Goal: Task Accomplishment & Management: Use online tool/utility

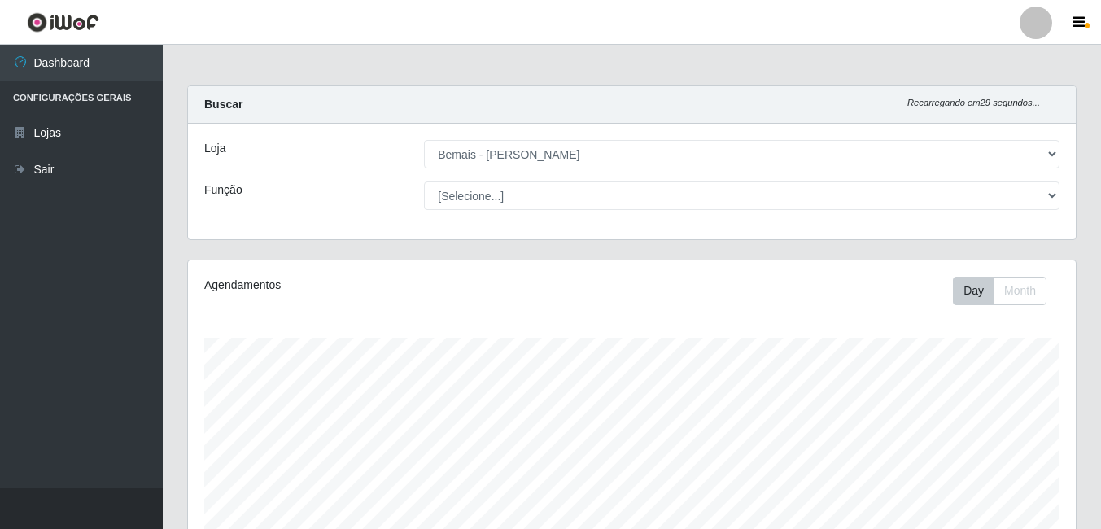
select select "230"
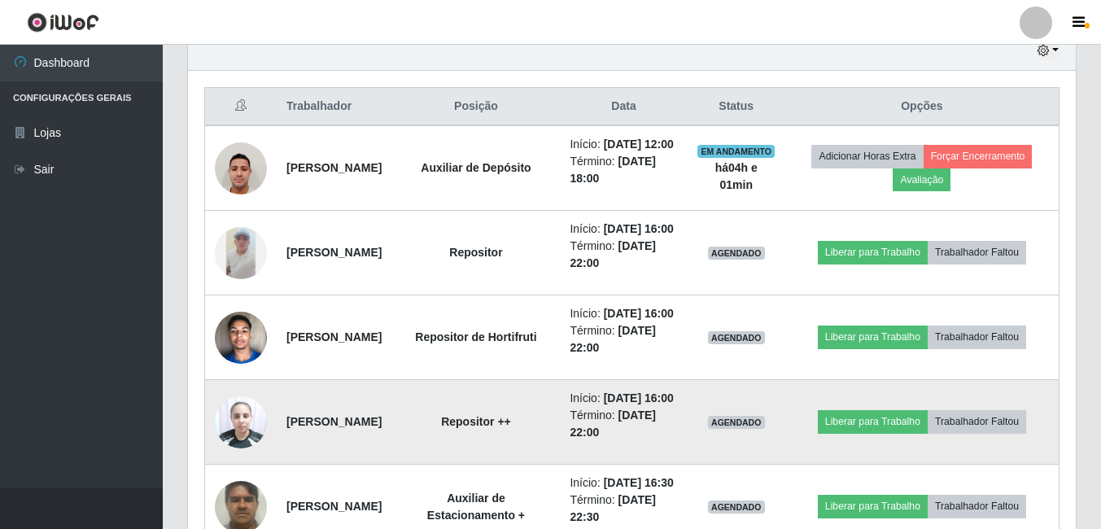
scroll to position [669, 0]
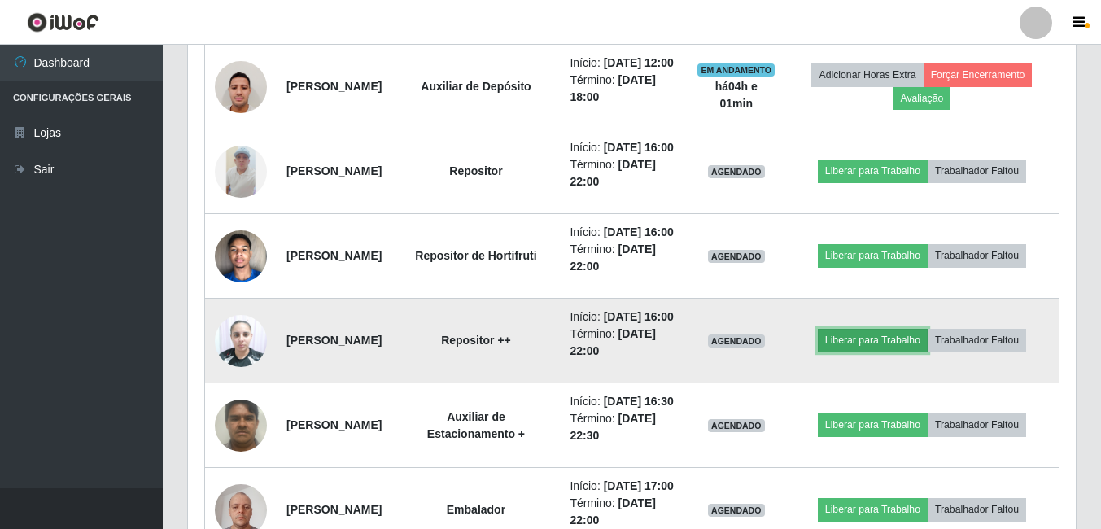
click at [864, 351] on button "Liberar para Trabalho" at bounding box center [873, 340] width 110 height 23
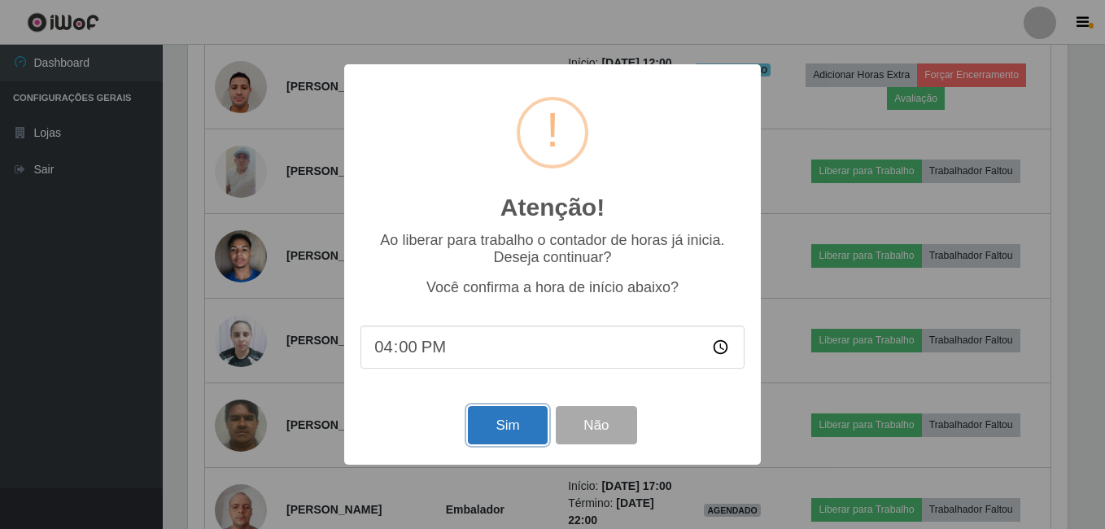
click at [484, 426] on button "Sim" at bounding box center [507, 425] width 79 height 38
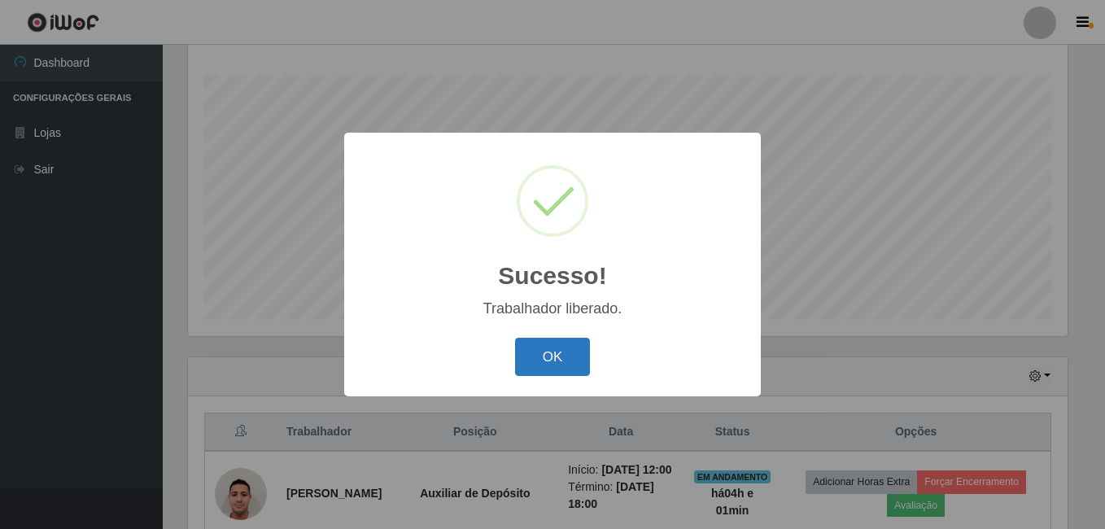
click at [548, 364] on button "OK" at bounding box center [553, 357] width 76 height 38
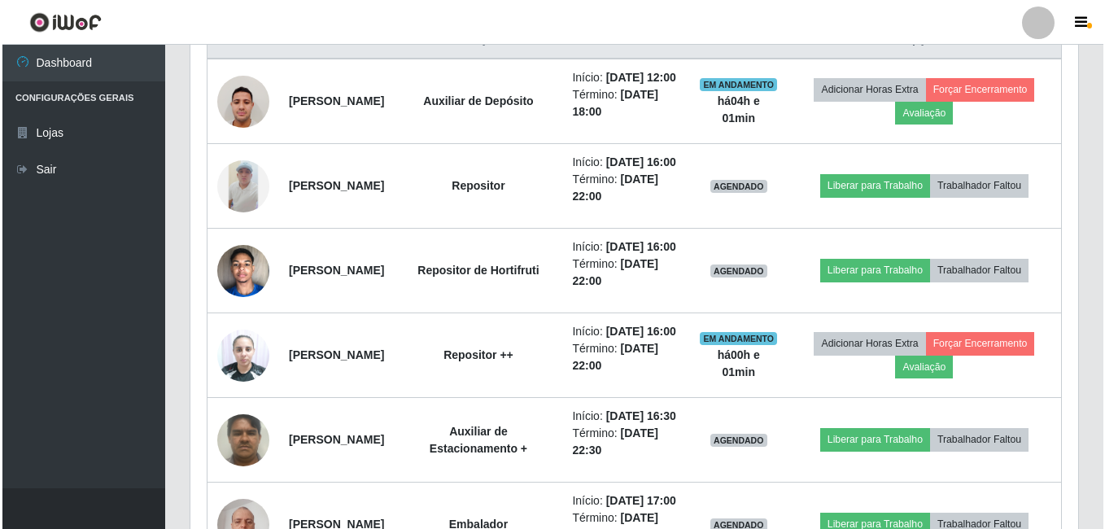
scroll to position [669, 0]
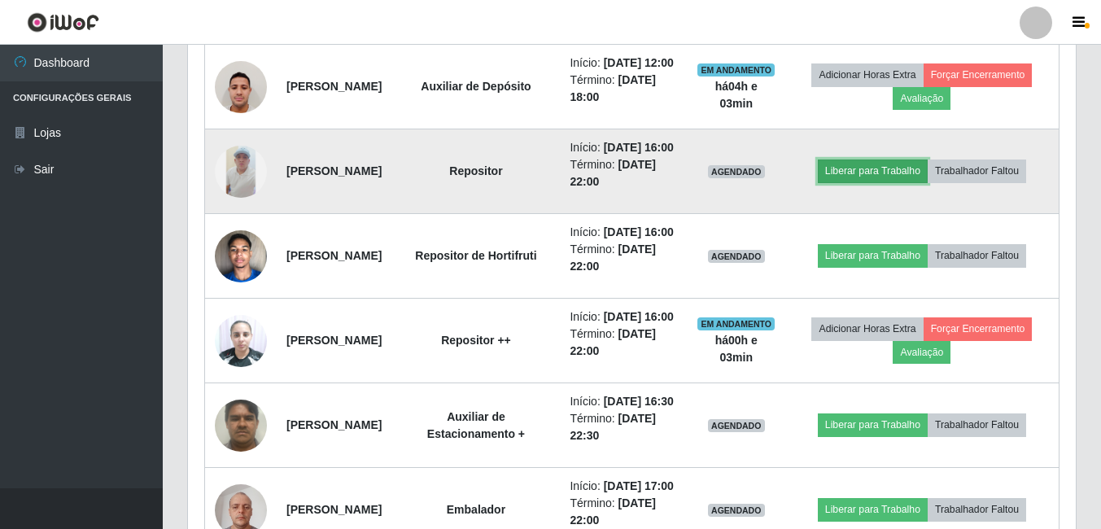
click at [854, 182] on button "Liberar para Trabalho" at bounding box center [873, 170] width 110 height 23
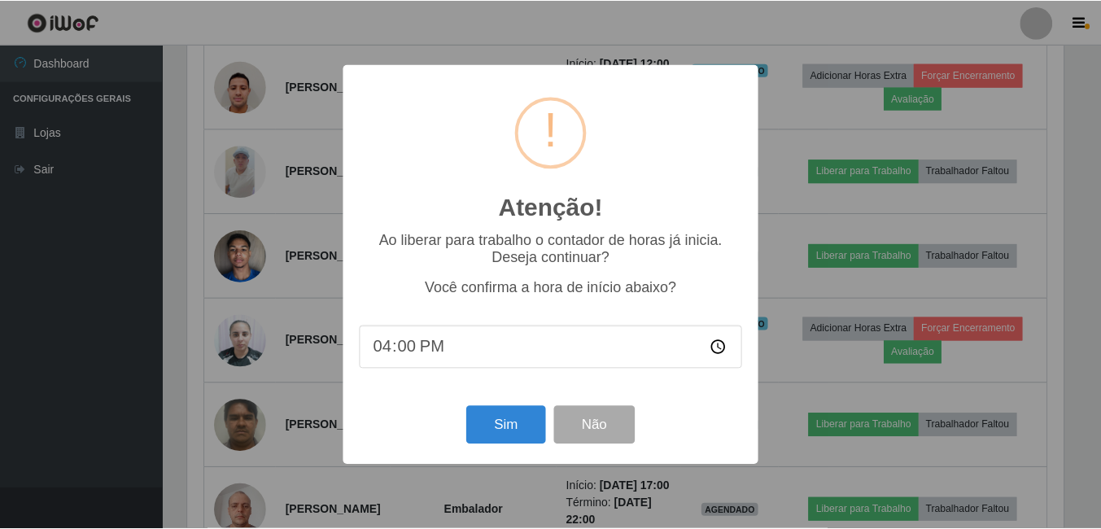
scroll to position [338, 879]
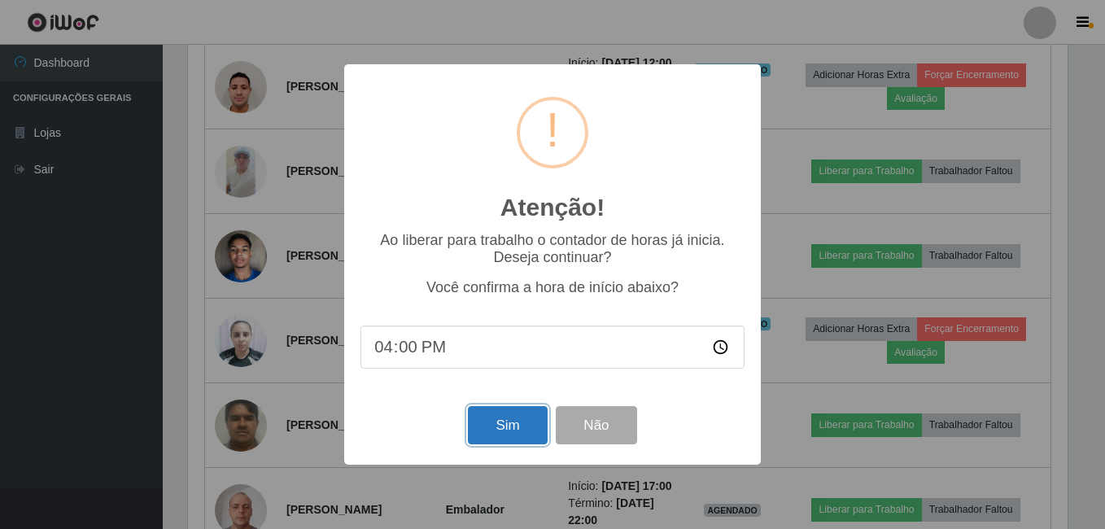
click at [507, 432] on button "Sim" at bounding box center [507, 425] width 79 height 38
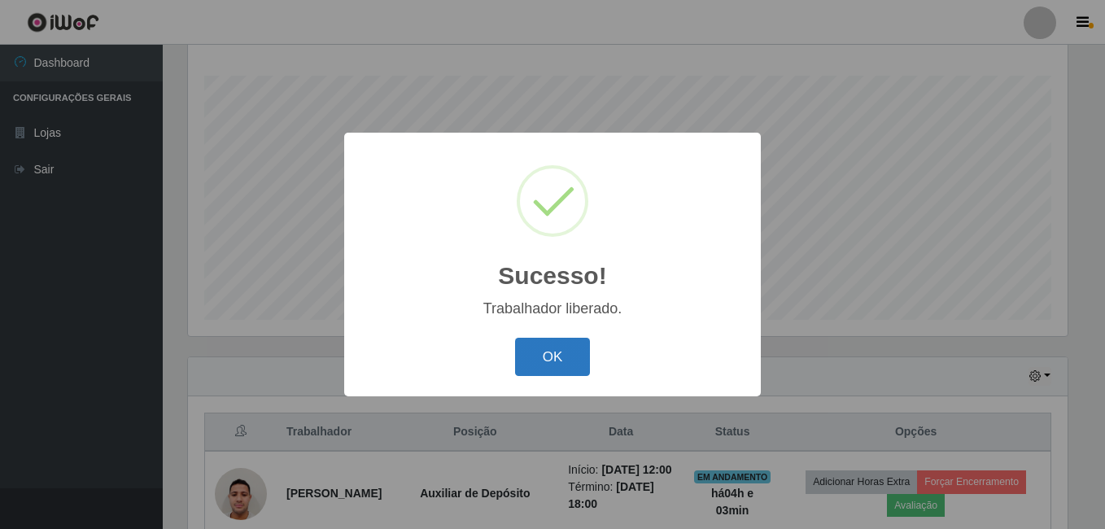
click at [549, 355] on button "OK" at bounding box center [553, 357] width 76 height 38
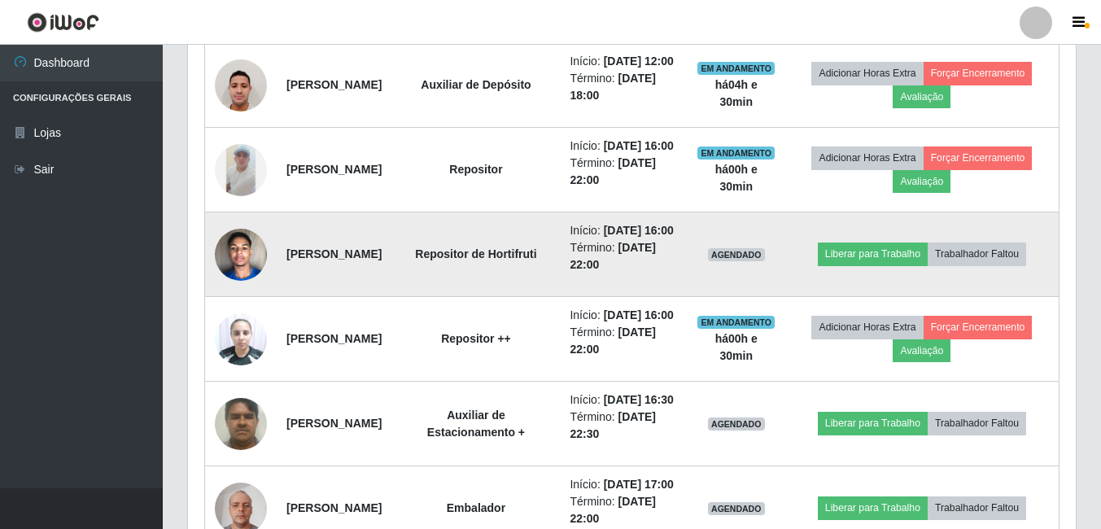
scroll to position [669, 0]
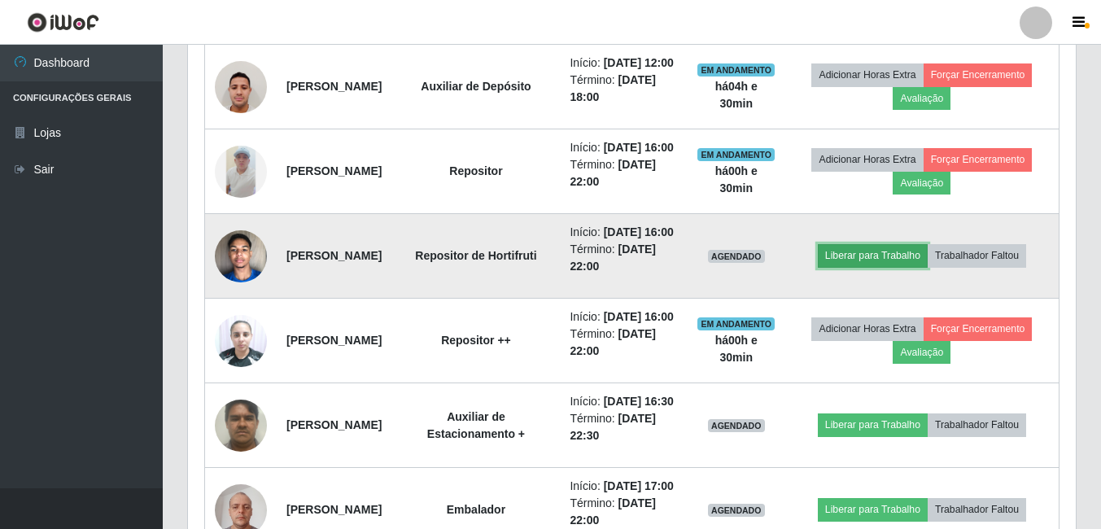
click at [874, 267] on button "Liberar para Trabalho" at bounding box center [873, 255] width 110 height 23
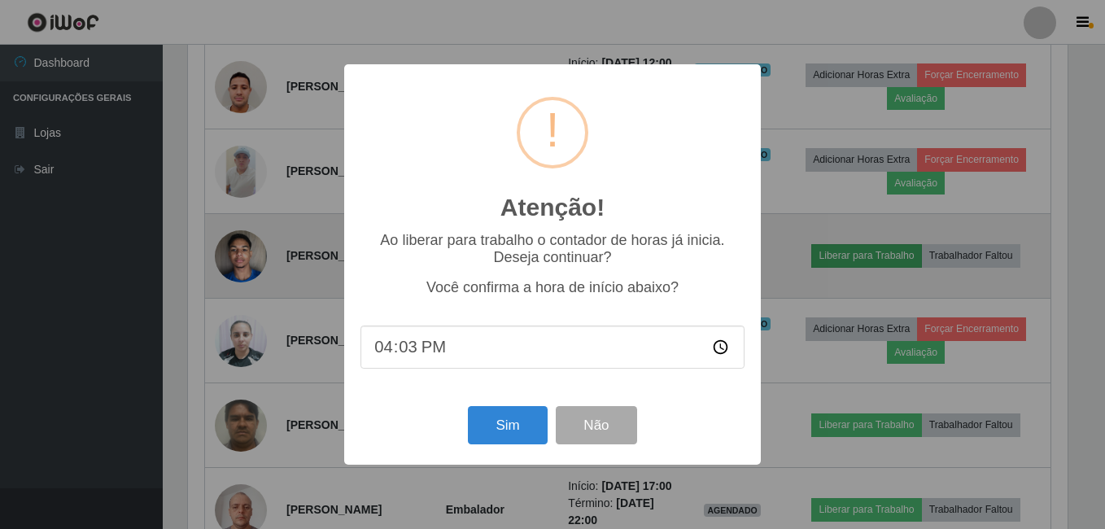
type input "16:30"
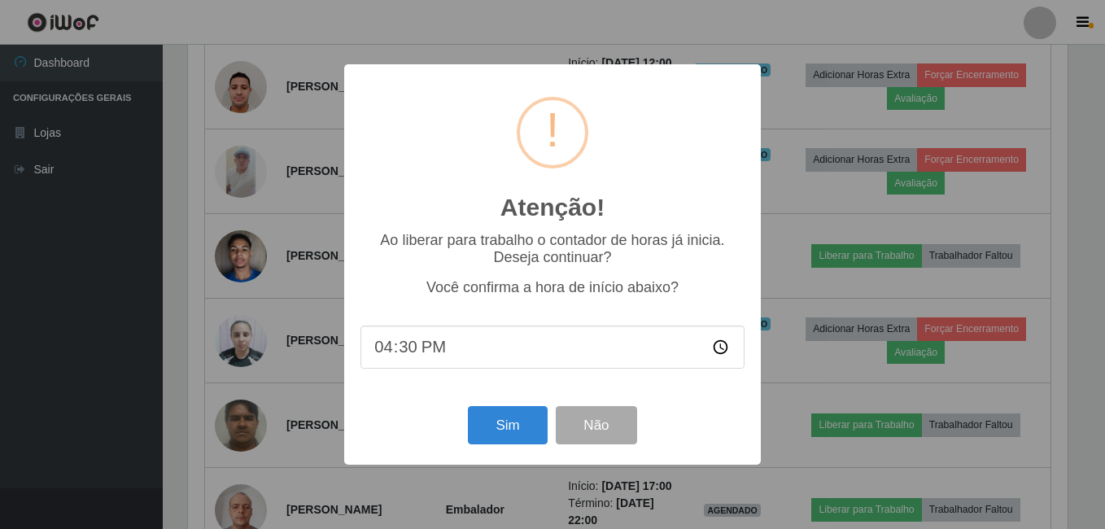
click at [422, 403] on div "Atenção! × Ao liberar para trabalho o contador de horas já inicia. Deseja conti…" at bounding box center [552, 264] width 417 height 400
click at [492, 423] on button "Sim" at bounding box center [507, 425] width 79 height 38
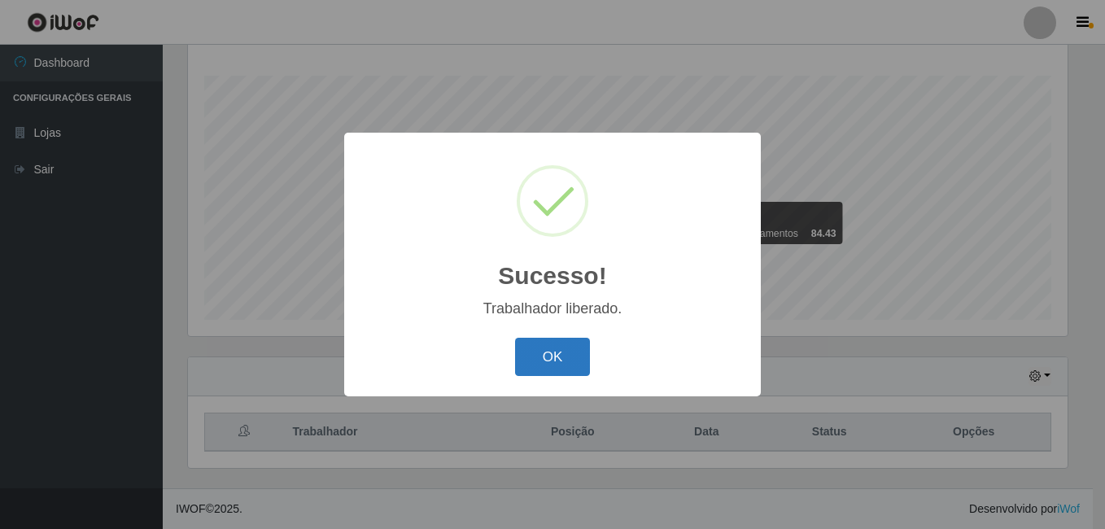
click at [565, 356] on button "OK" at bounding box center [553, 357] width 76 height 38
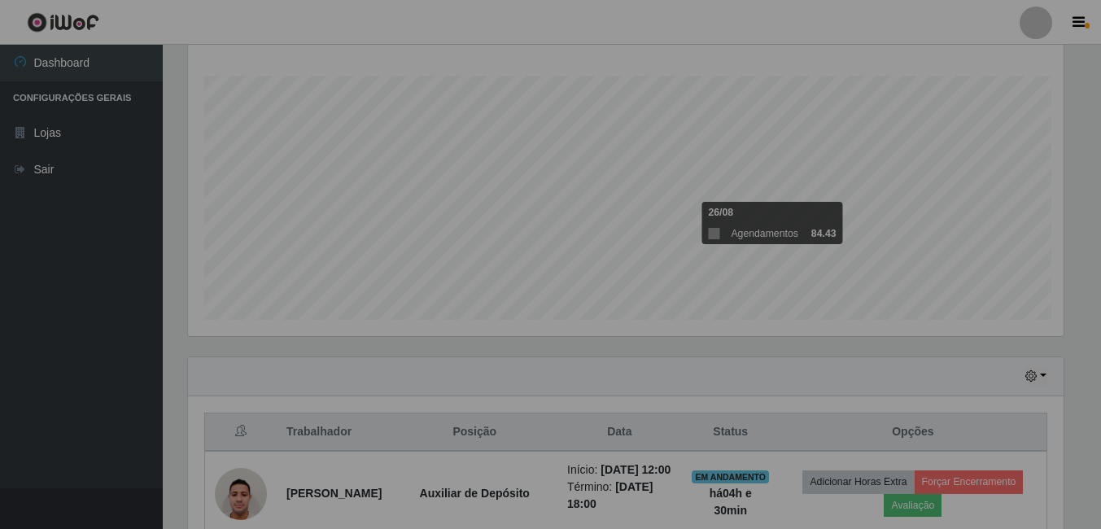
scroll to position [338, 888]
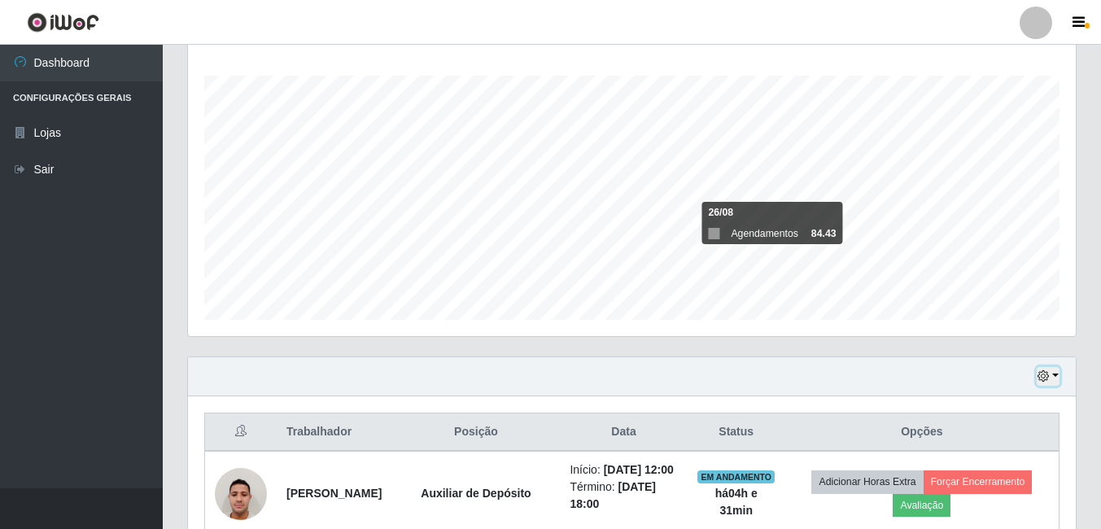
click at [1053, 377] on button "button" at bounding box center [1047, 376] width 23 height 19
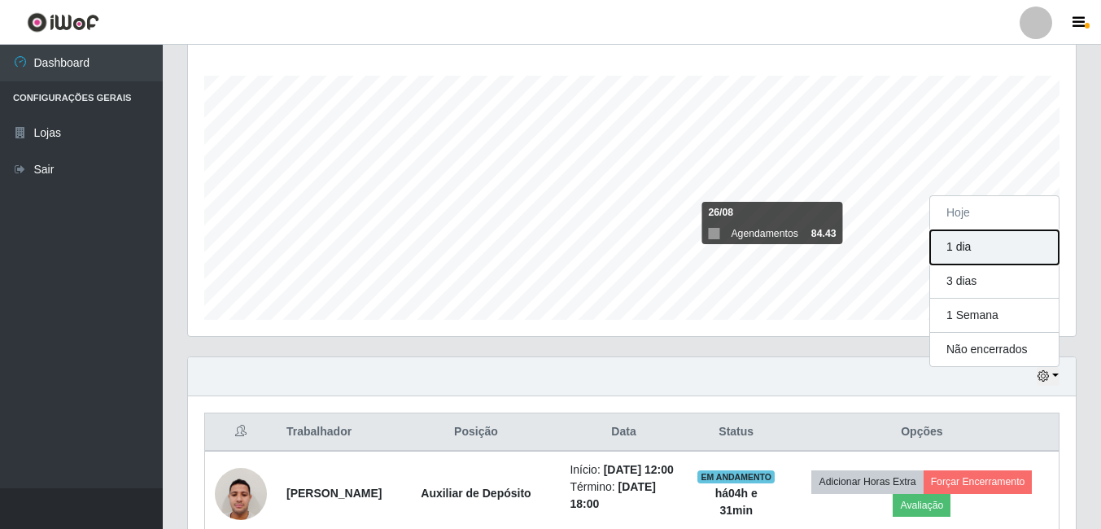
click at [972, 249] on button "1 dia" at bounding box center [994, 247] width 129 height 34
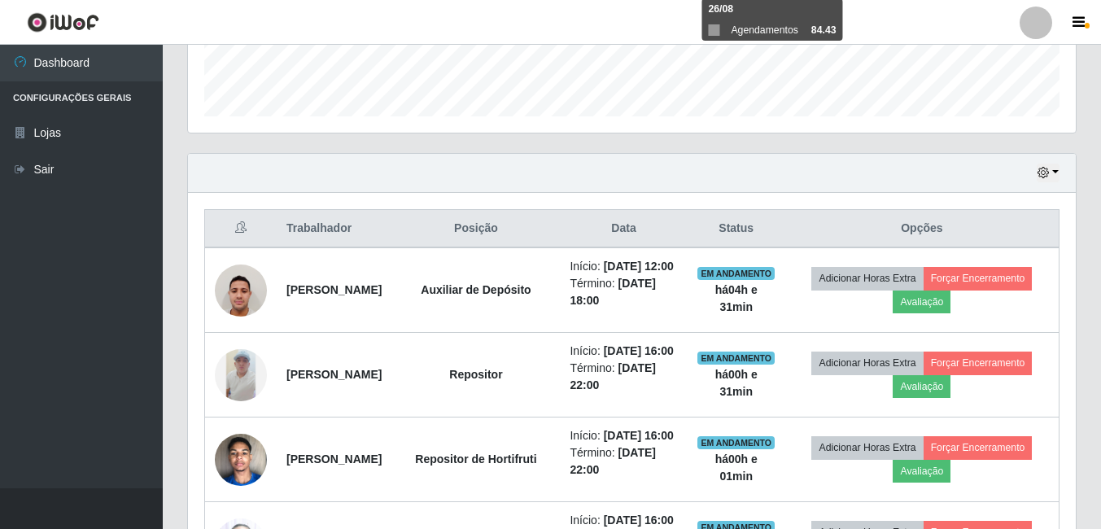
scroll to position [221, 0]
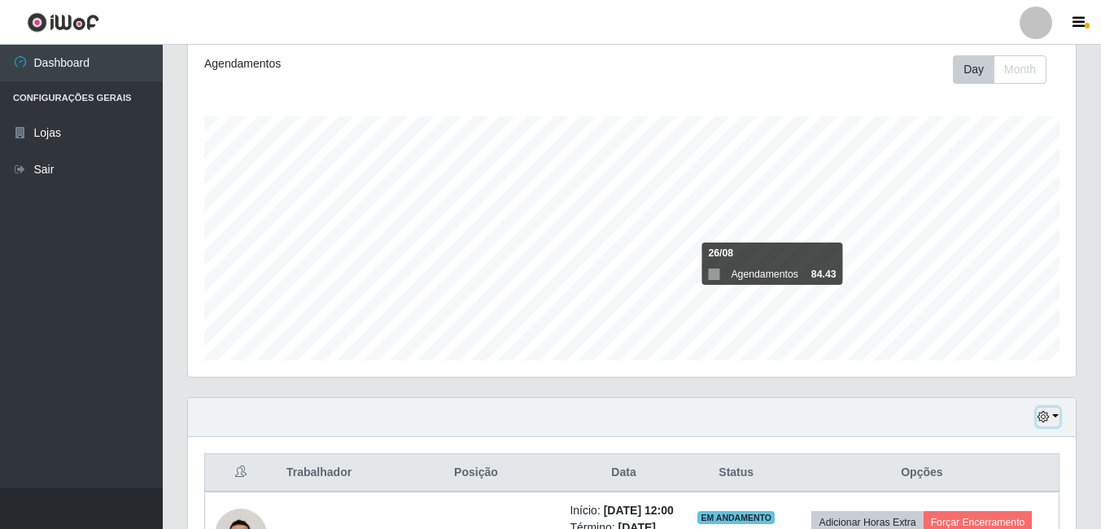
click at [1053, 414] on button "button" at bounding box center [1047, 417] width 23 height 19
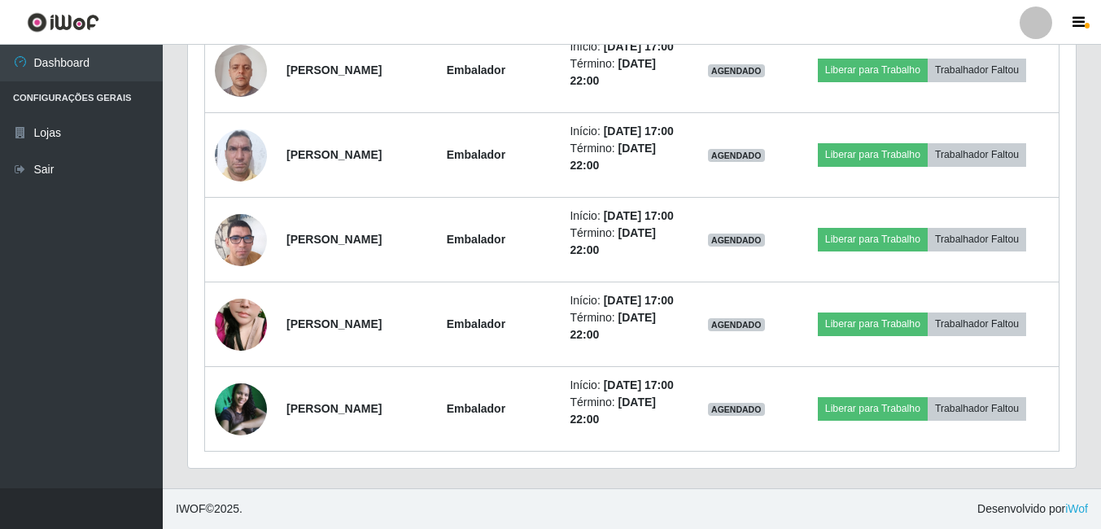
scroll to position [1279, 0]
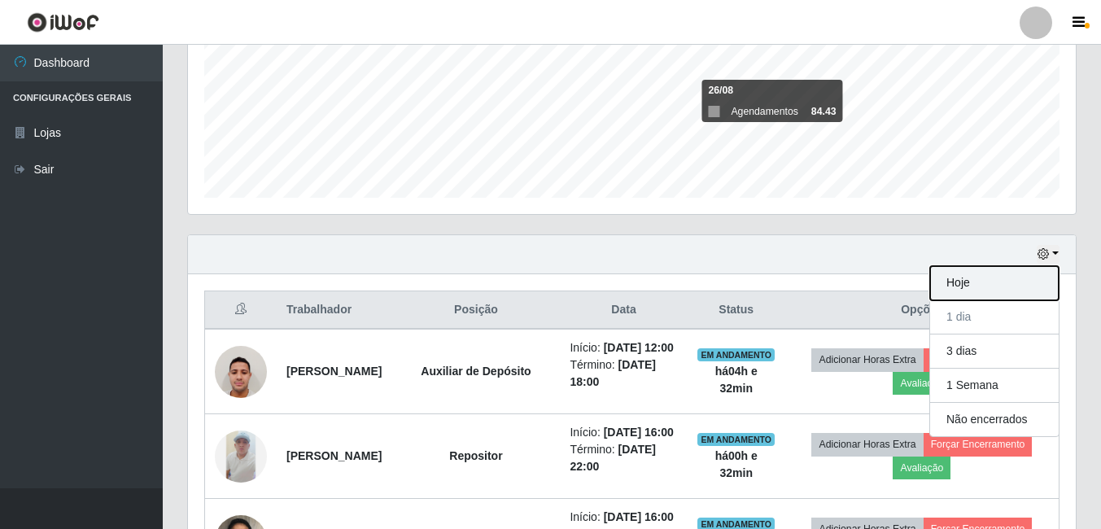
click at [956, 282] on button "Hoje" at bounding box center [994, 283] width 129 height 34
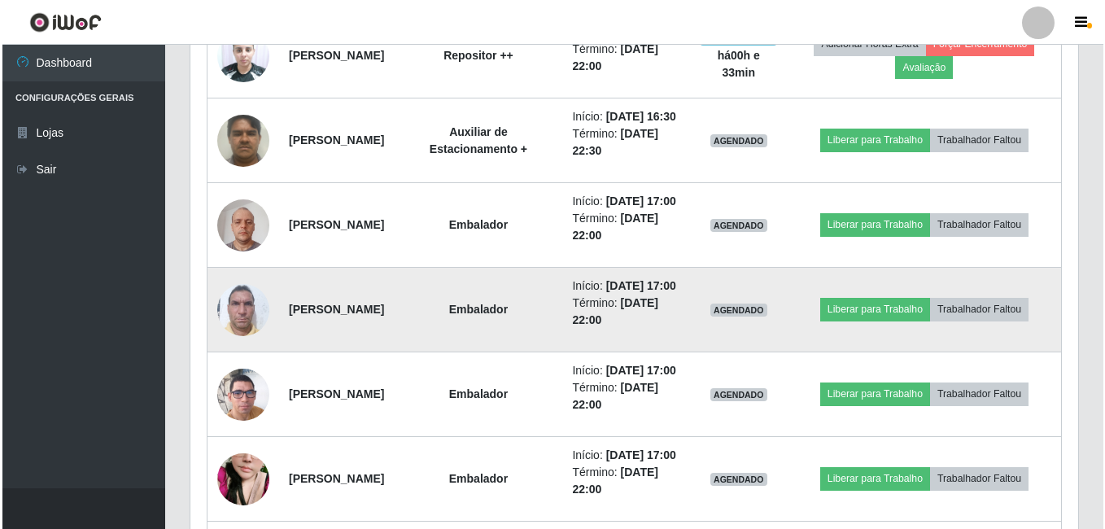
scroll to position [872, 0]
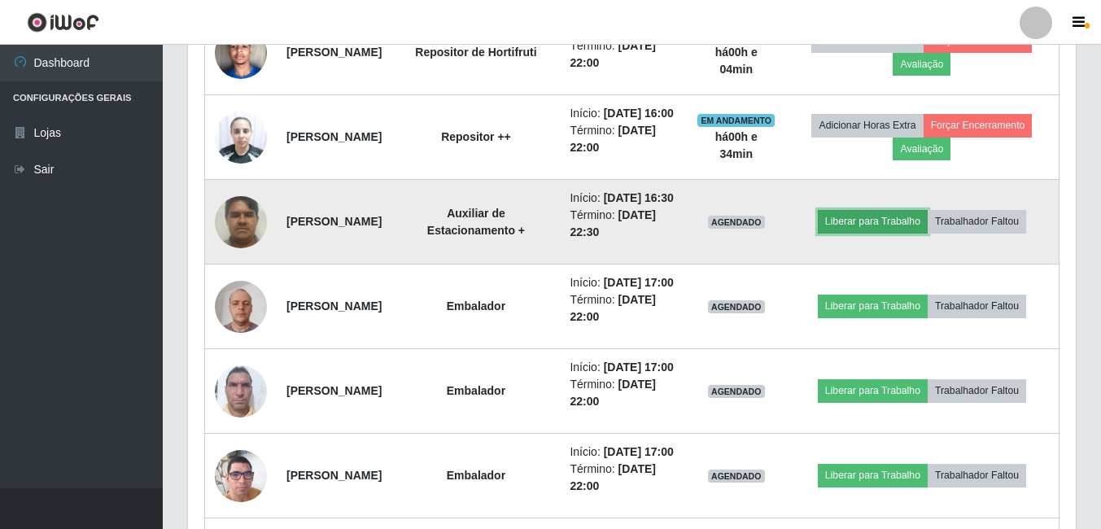
click at [870, 233] on button "Liberar para Trabalho" at bounding box center [873, 221] width 110 height 23
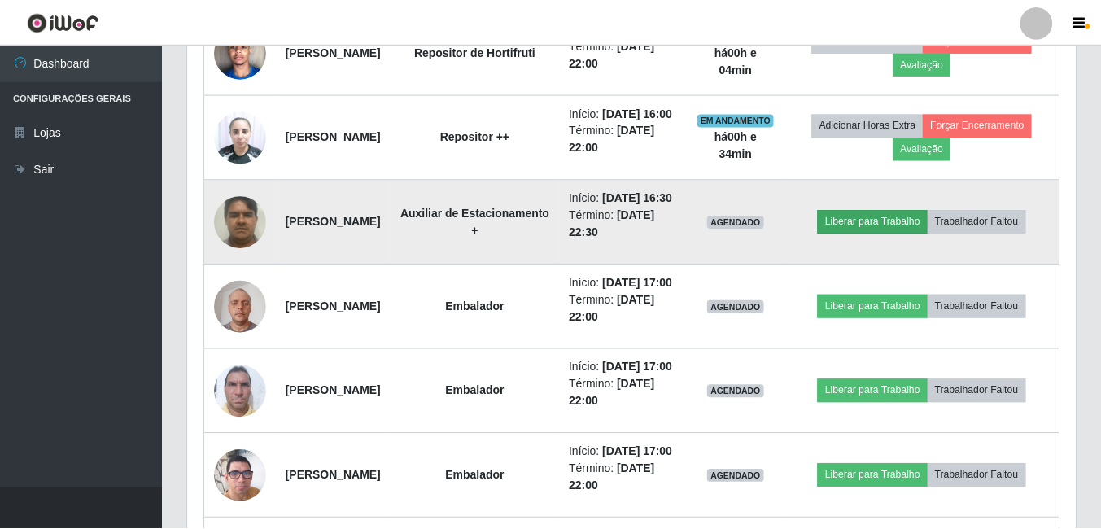
scroll to position [338, 879]
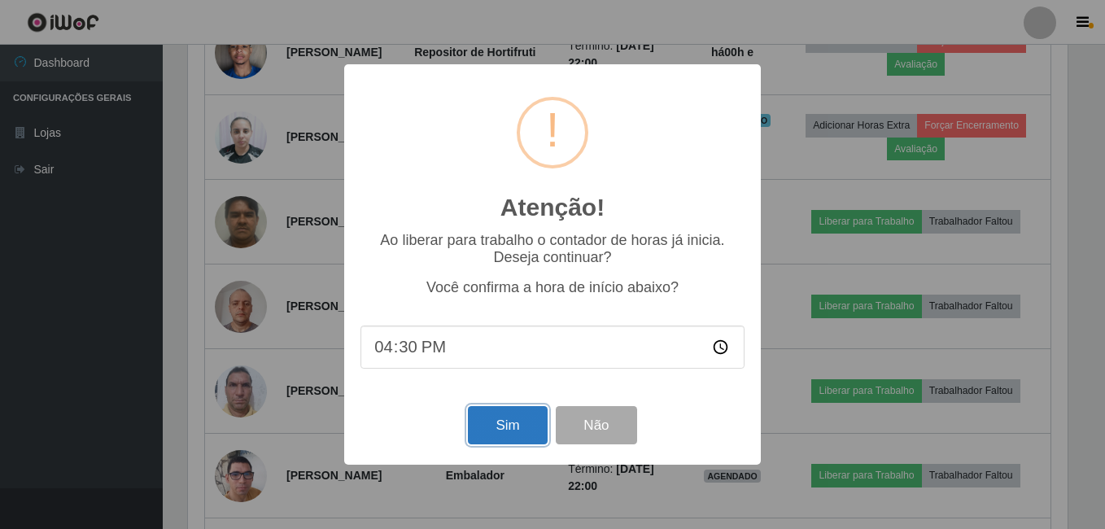
click at [518, 430] on button "Sim" at bounding box center [507, 425] width 79 height 38
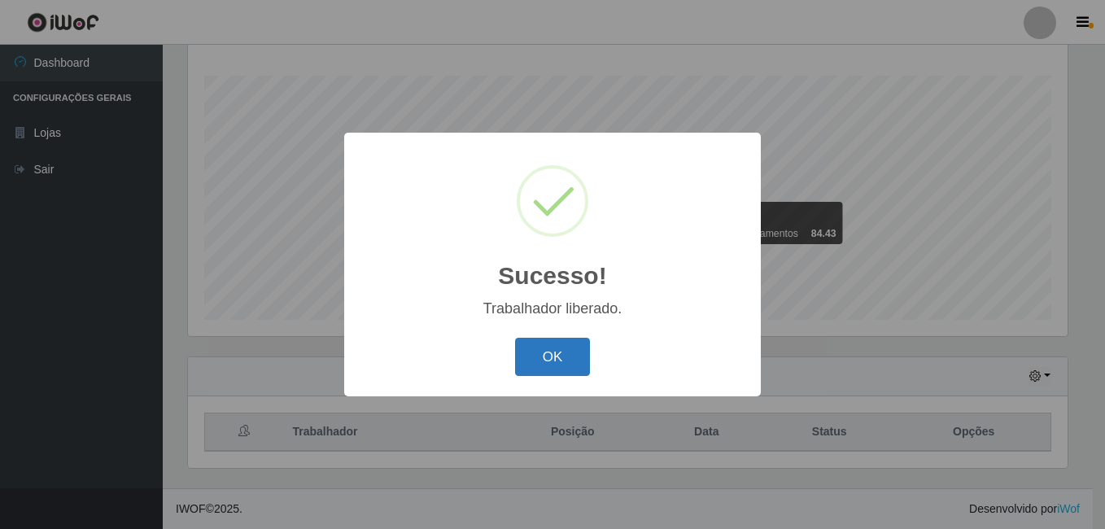
click at [556, 351] on button "OK" at bounding box center [553, 357] width 76 height 38
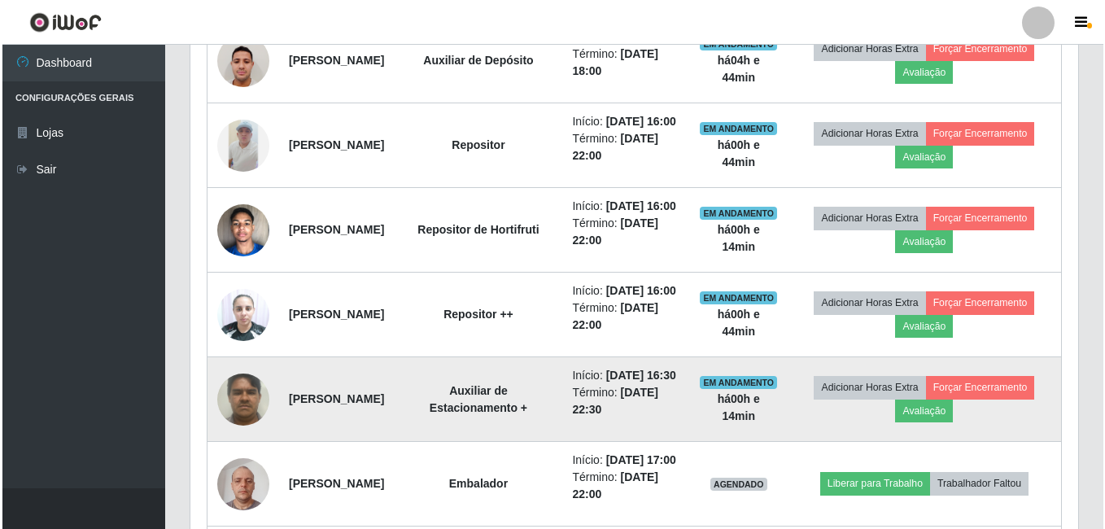
scroll to position [587, 0]
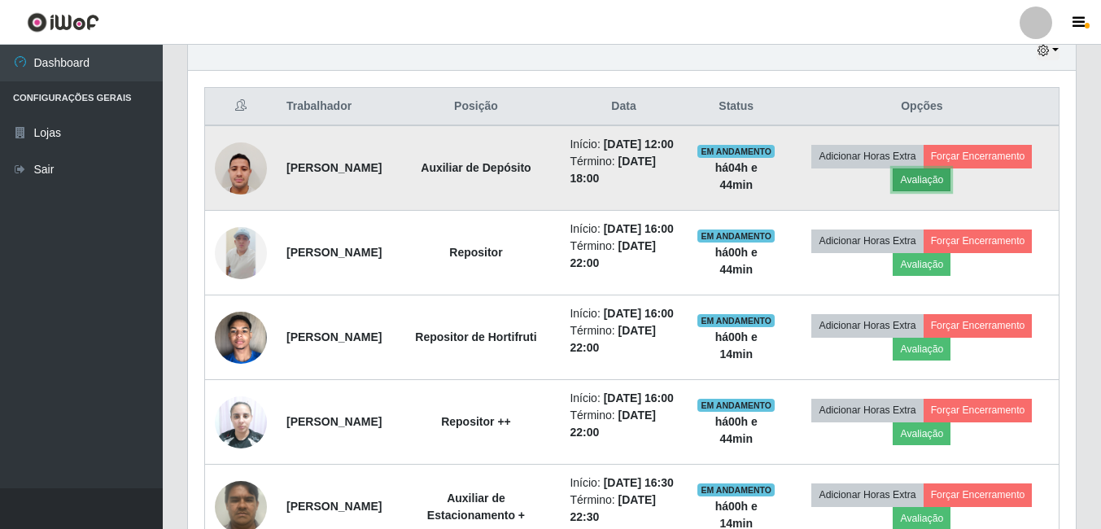
click at [933, 190] on button "Avaliação" at bounding box center [921, 179] width 58 height 23
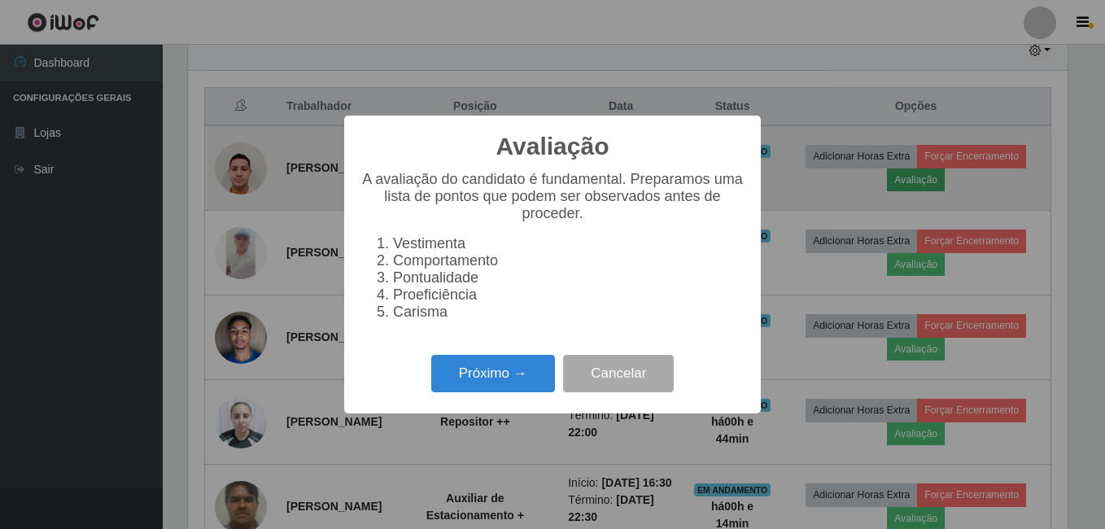
scroll to position [338, 879]
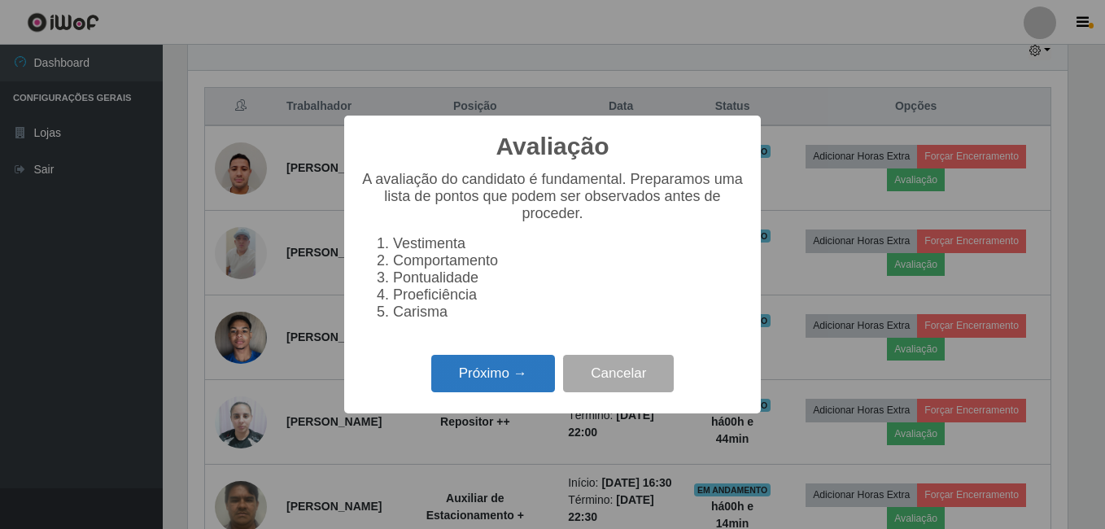
click at [513, 387] on button "Próximo →" at bounding box center [493, 374] width 124 height 38
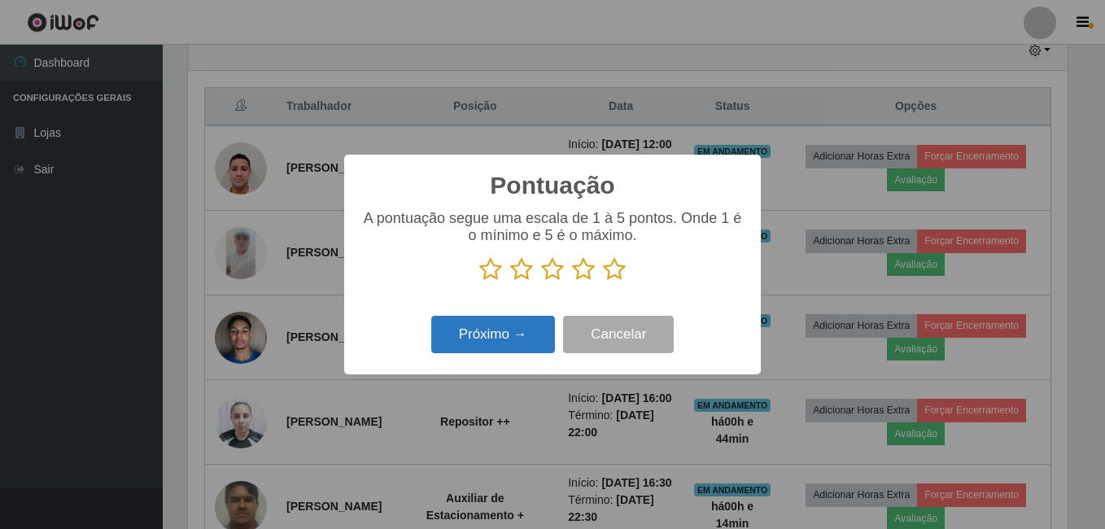
scroll to position [813160, 812618]
click at [614, 272] on icon at bounding box center [614, 269] width 23 height 24
click at [603, 281] on input "radio" at bounding box center [603, 281] width 0 height 0
click at [543, 329] on button "Próximo →" at bounding box center [493, 335] width 124 height 38
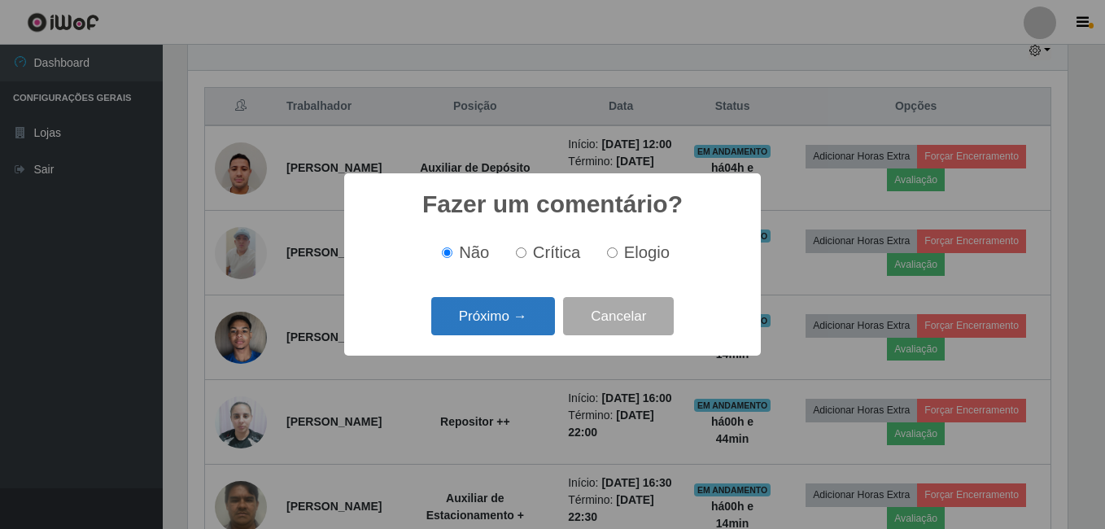
click at [523, 324] on button "Próximo →" at bounding box center [493, 316] width 124 height 38
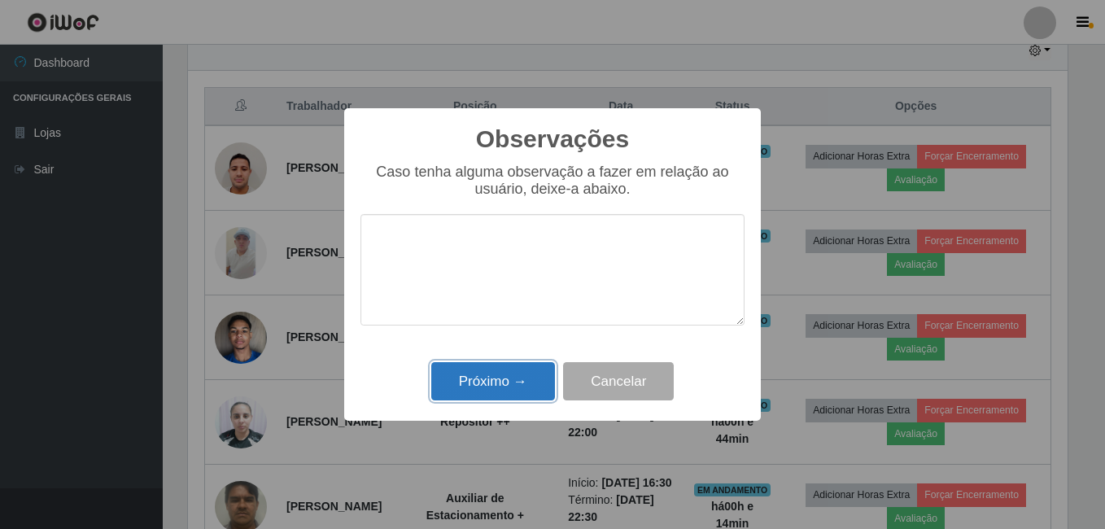
click at [508, 376] on button "Próximo →" at bounding box center [493, 381] width 124 height 38
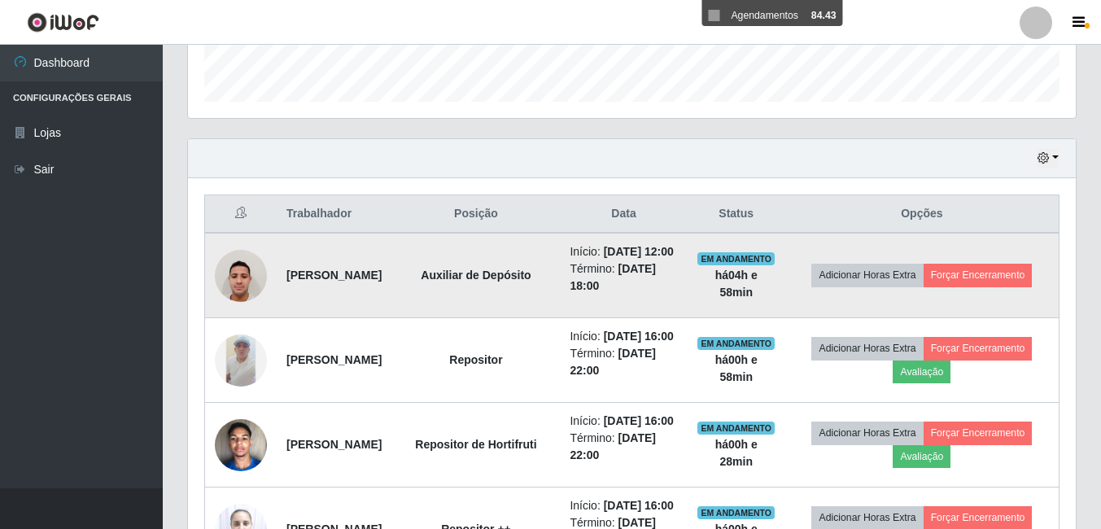
scroll to position [465, 0]
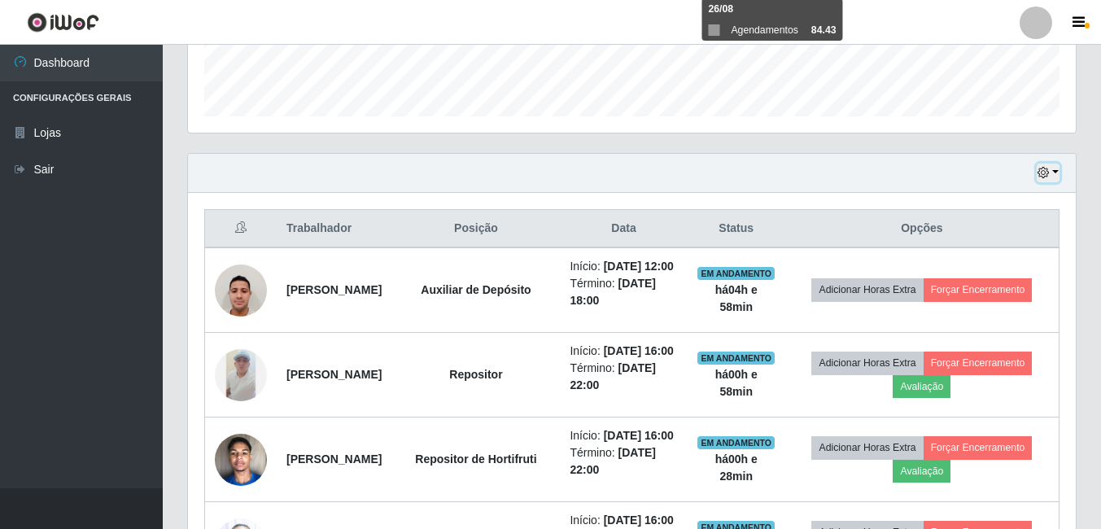
click at [1054, 174] on button "button" at bounding box center [1047, 173] width 23 height 19
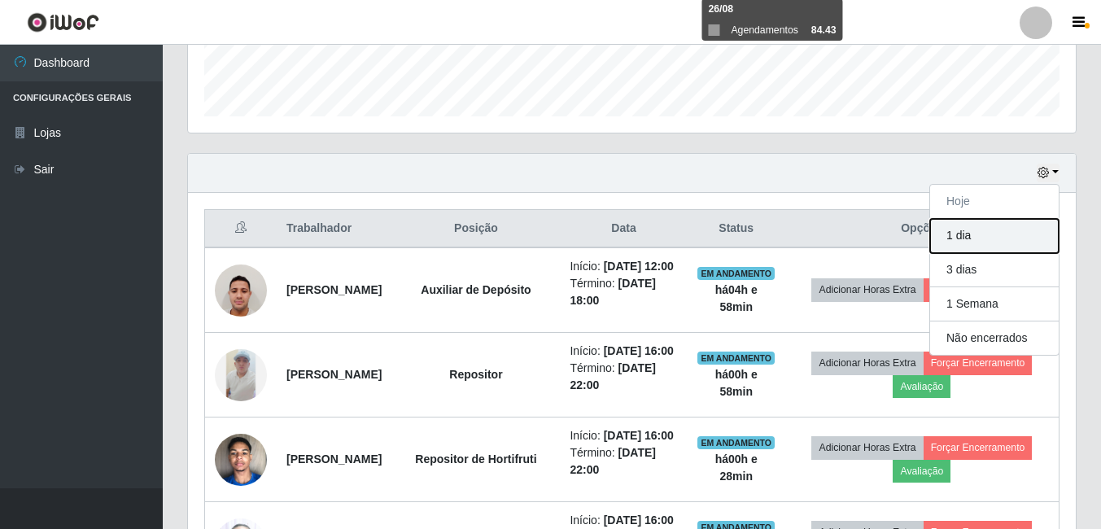
click at [962, 233] on button "1 dia" at bounding box center [994, 236] width 129 height 34
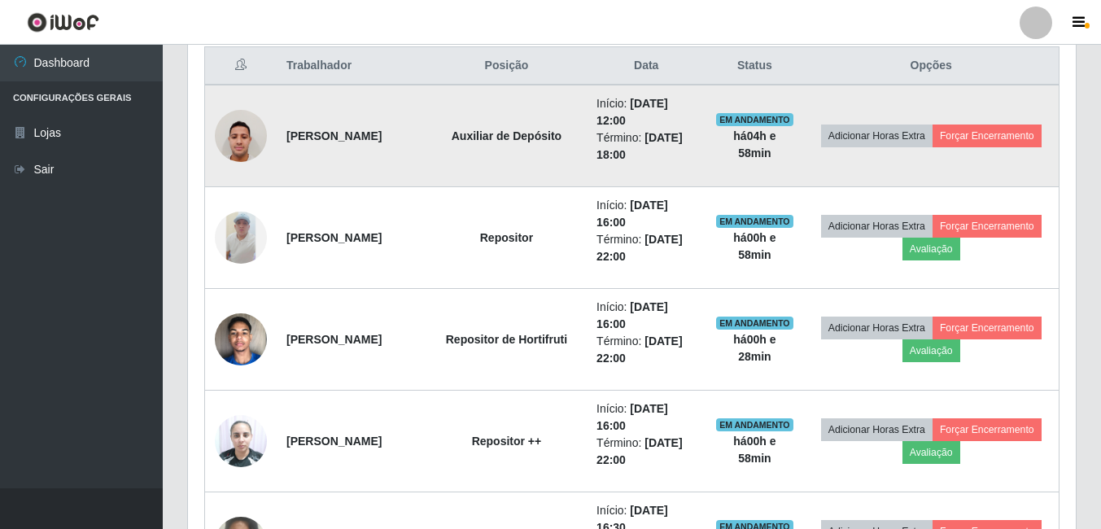
scroll to position [384, 0]
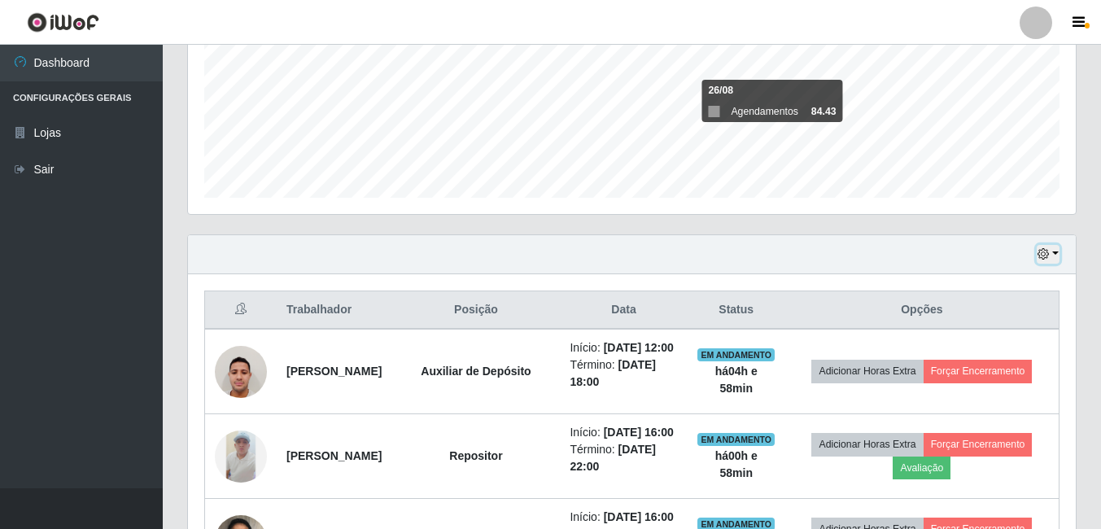
click at [1055, 247] on button "button" at bounding box center [1047, 254] width 23 height 19
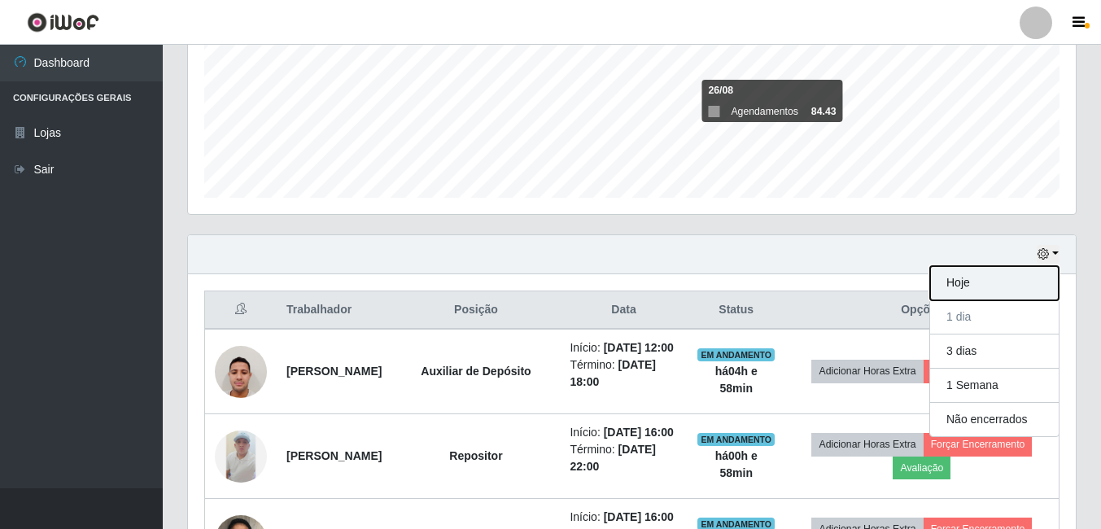
click at [964, 277] on button "Hoje" at bounding box center [994, 283] width 129 height 34
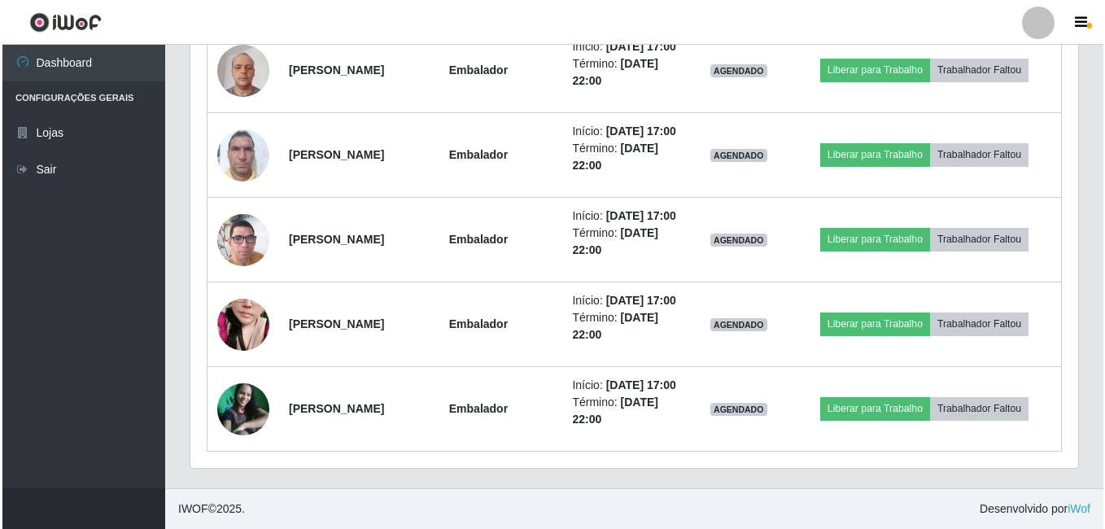
scroll to position [1116, 0]
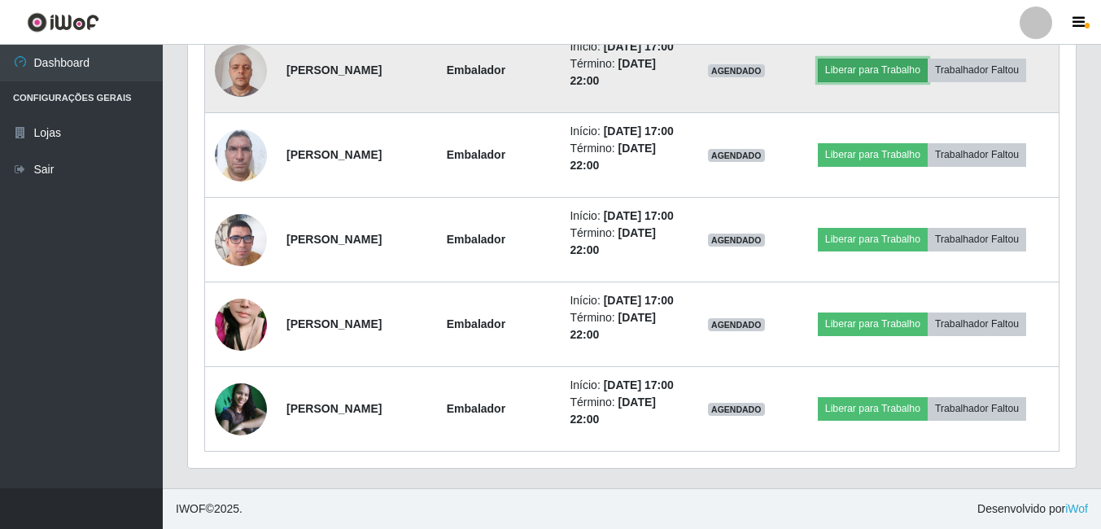
click at [895, 81] on button "Liberar para Trabalho" at bounding box center [873, 70] width 110 height 23
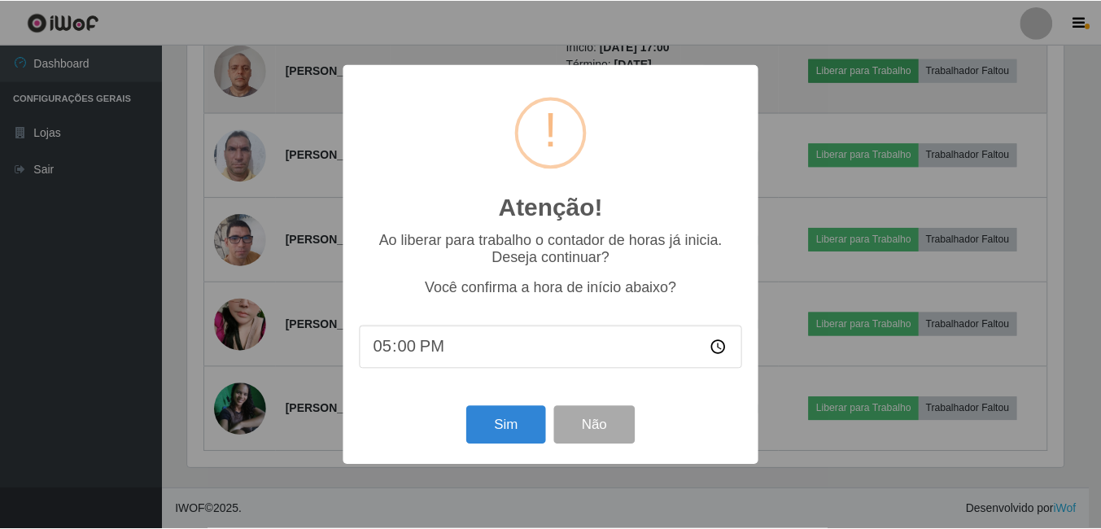
scroll to position [338, 879]
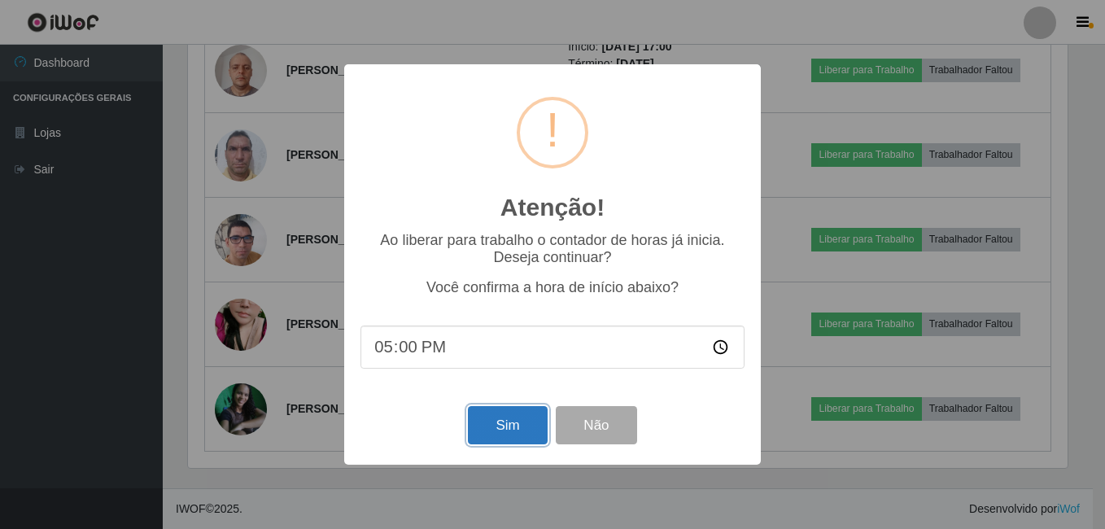
click at [517, 434] on button "Sim" at bounding box center [507, 425] width 79 height 38
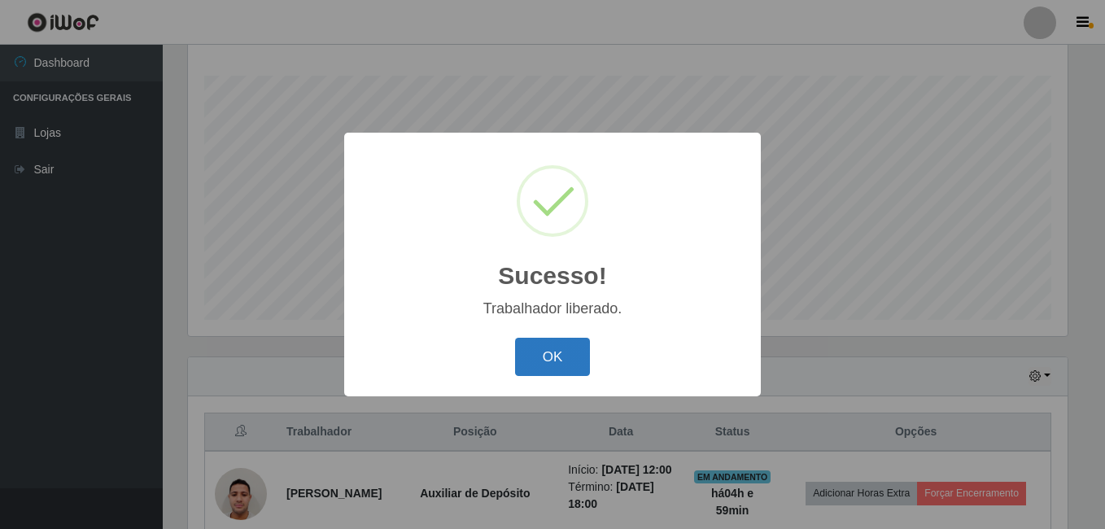
click at [548, 358] on button "OK" at bounding box center [553, 357] width 76 height 38
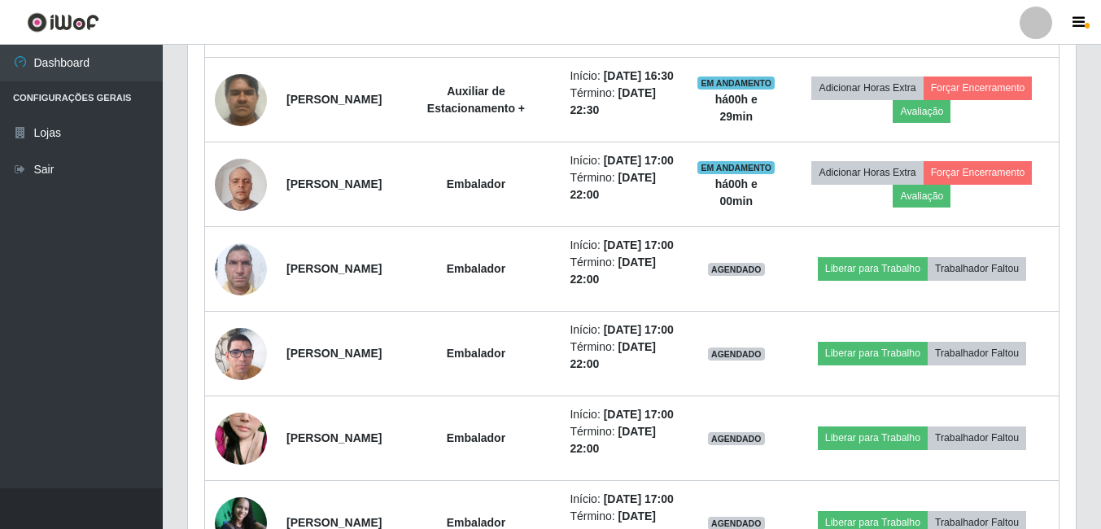
scroll to position [1075, 0]
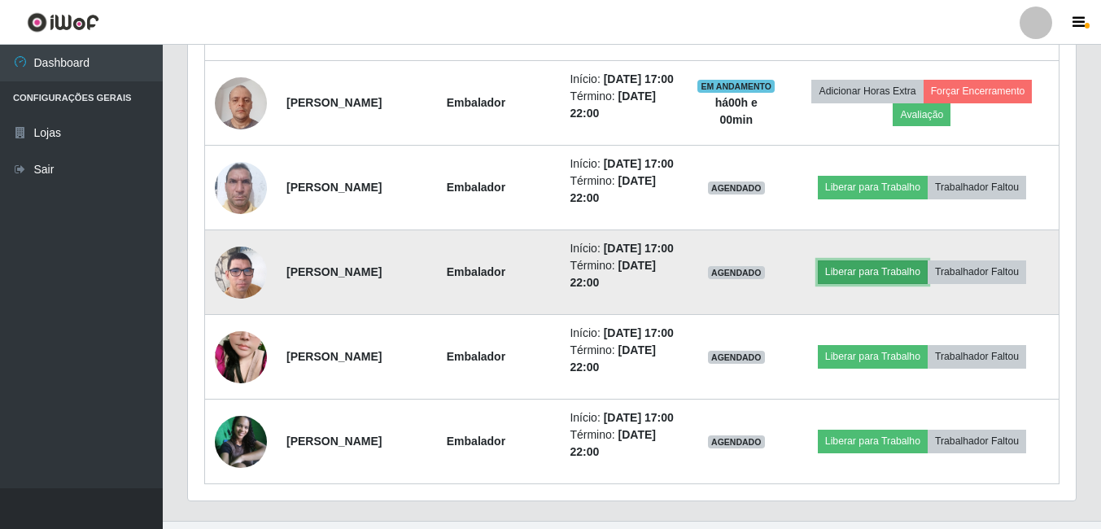
click at [857, 283] on button "Liberar para Trabalho" at bounding box center [873, 271] width 110 height 23
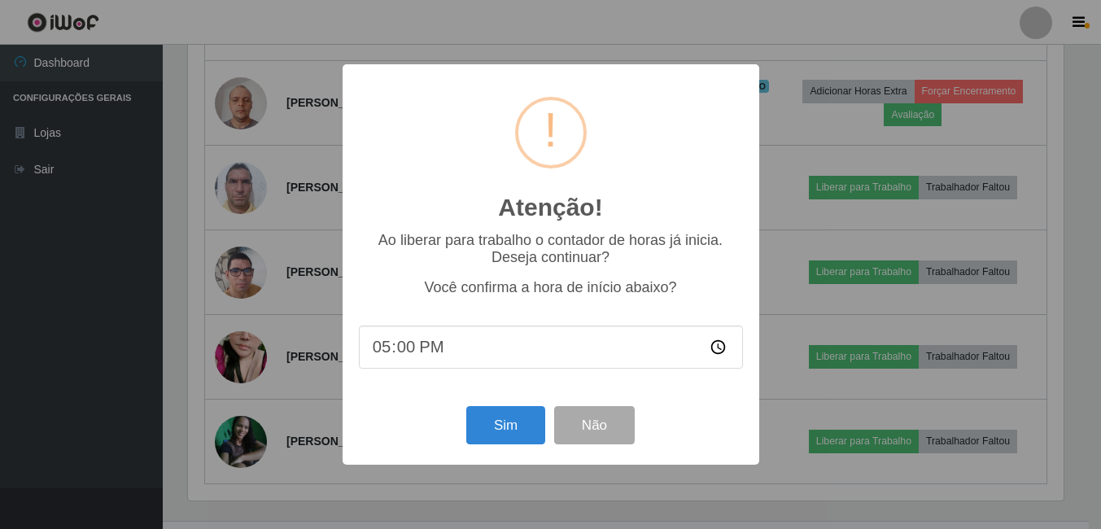
scroll to position [338, 879]
click at [517, 434] on button "Sim" at bounding box center [507, 425] width 79 height 38
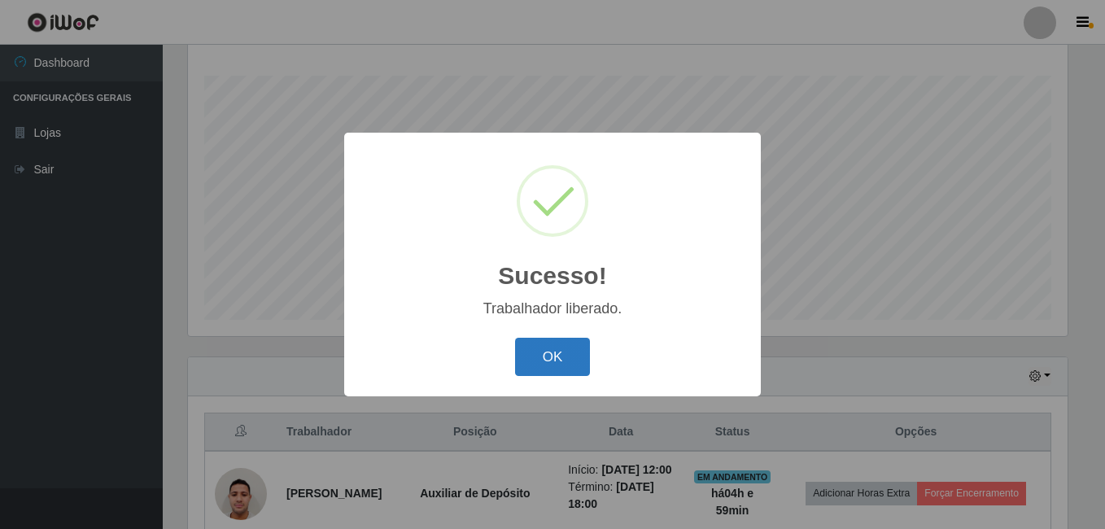
click at [543, 352] on button "OK" at bounding box center [553, 357] width 76 height 38
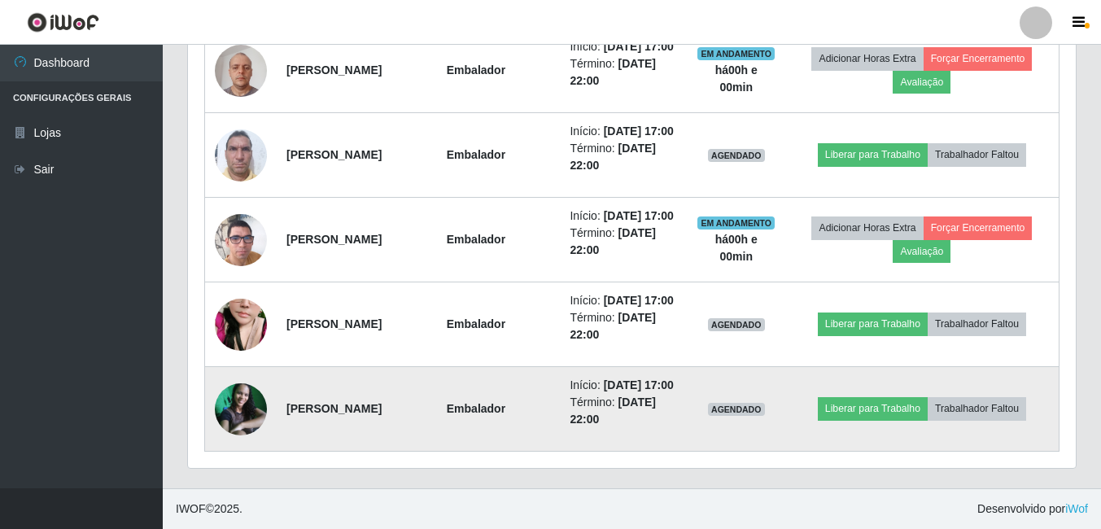
scroll to position [1279, 0]
click at [888, 401] on button "Liberar para Trabalho" at bounding box center [873, 408] width 110 height 23
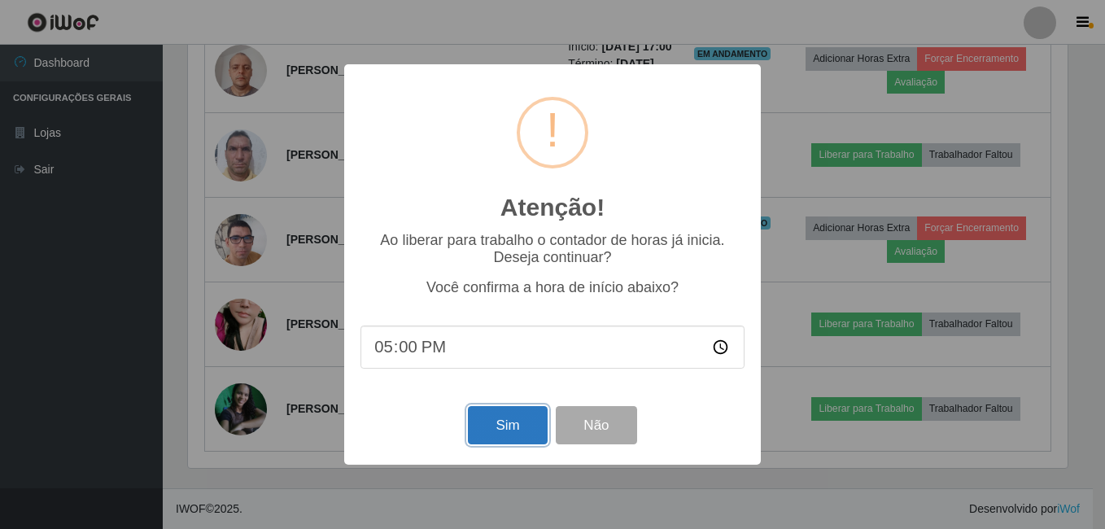
click at [496, 426] on button "Sim" at bounding box center [507, 425] width 79 height 38
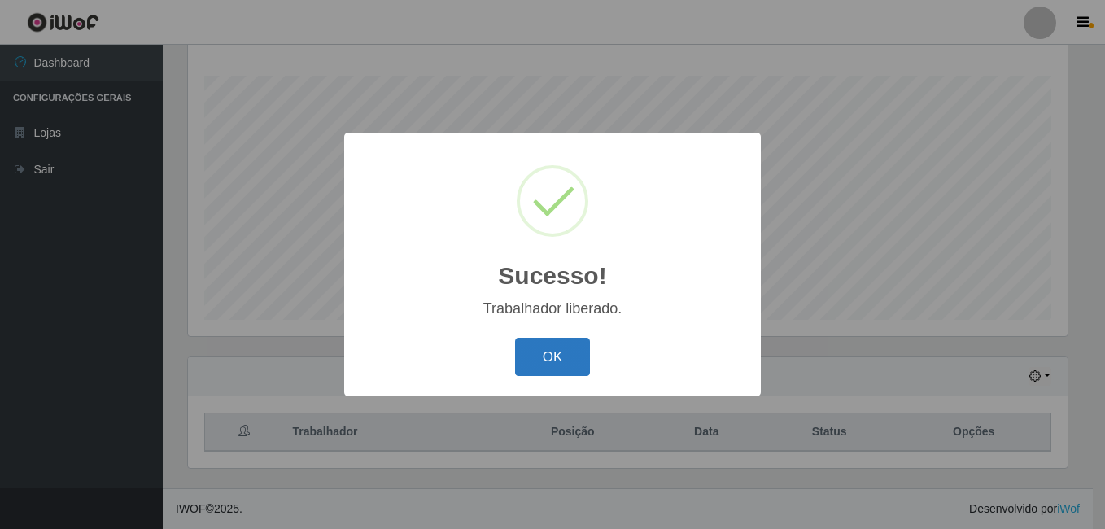
click at [547, 356] on button "OK" at bounding box center [553, 357] width 76 height 38
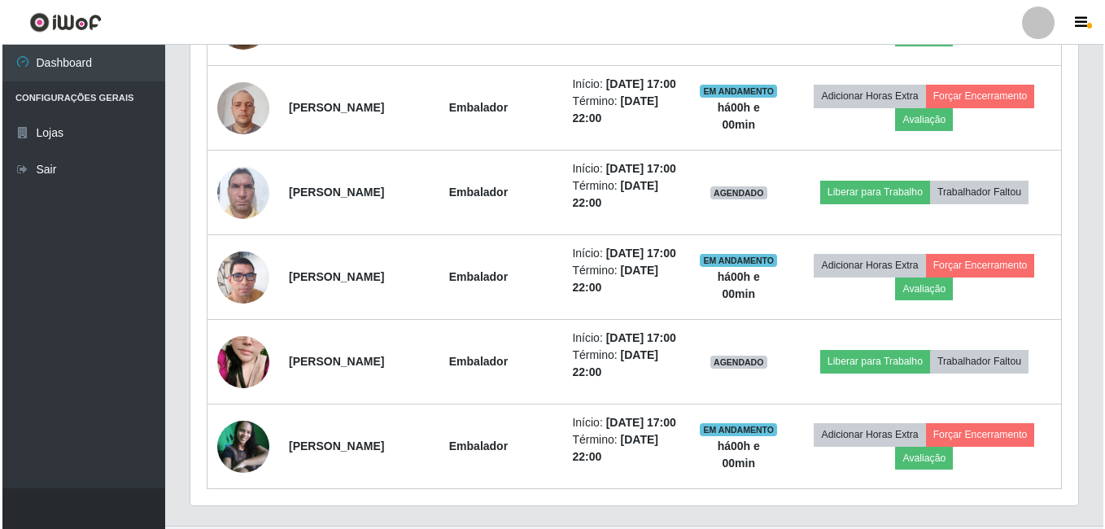
scroll to position [1075, 0]
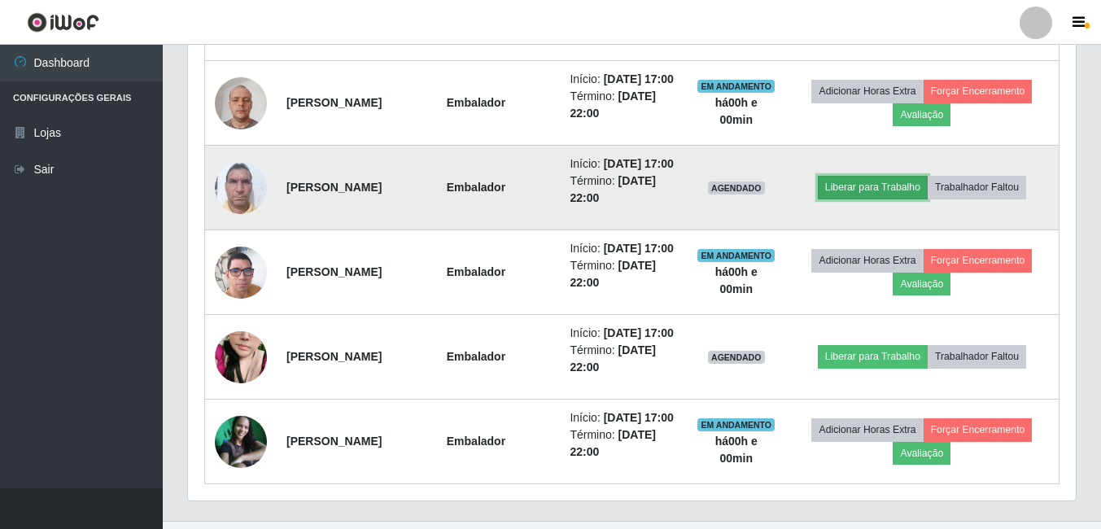
click at [867, 198] on button "Liberar para Trabalho" at bounding box center [873, 187] width 110 height 23
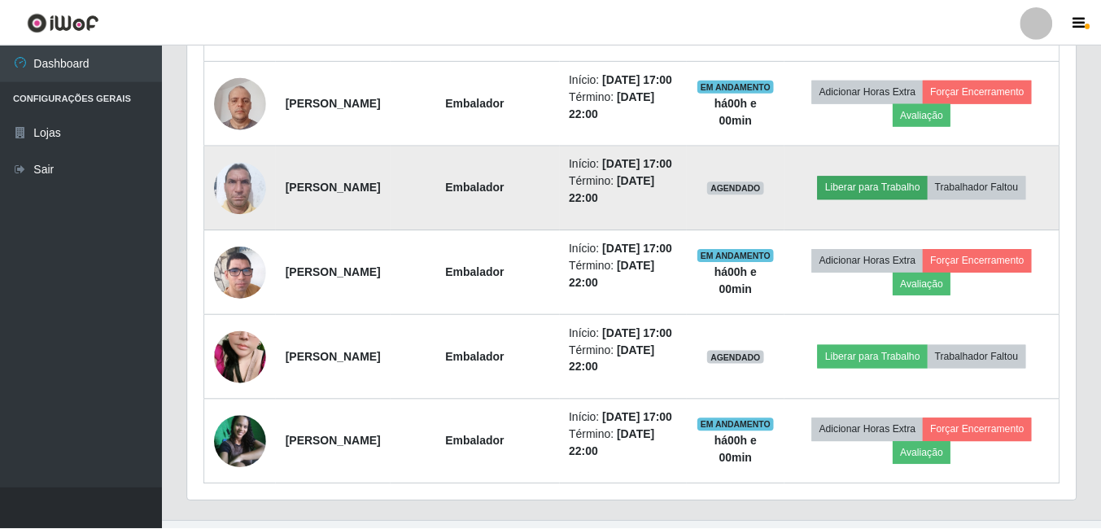
scroll to position [338, 879]
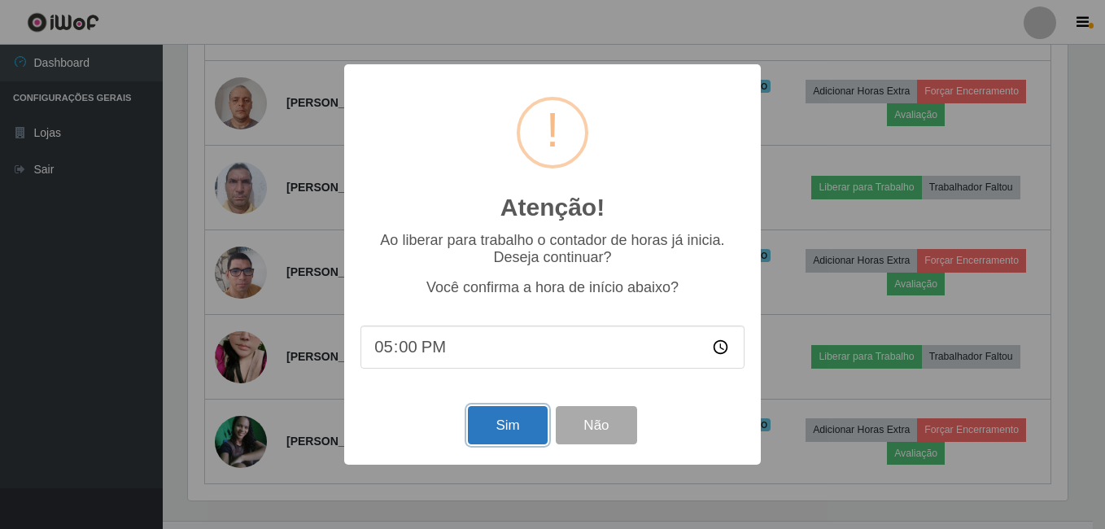
click at [524, 431] on button "Sim" at bounding box center [507, 425] width 79 height 38
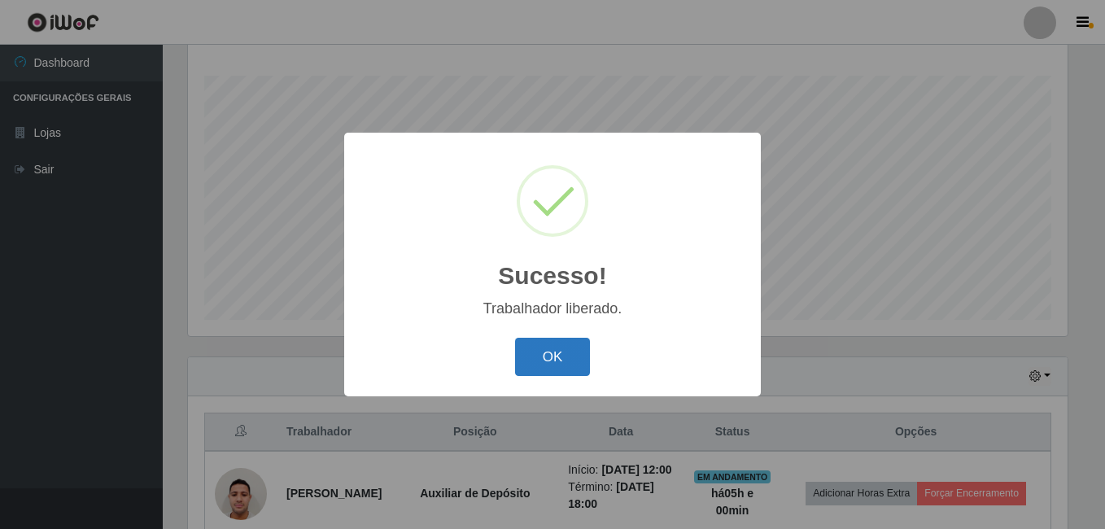
click at [536, 359] on button "OK" at bounding box center [553, 357] width 76 height 38
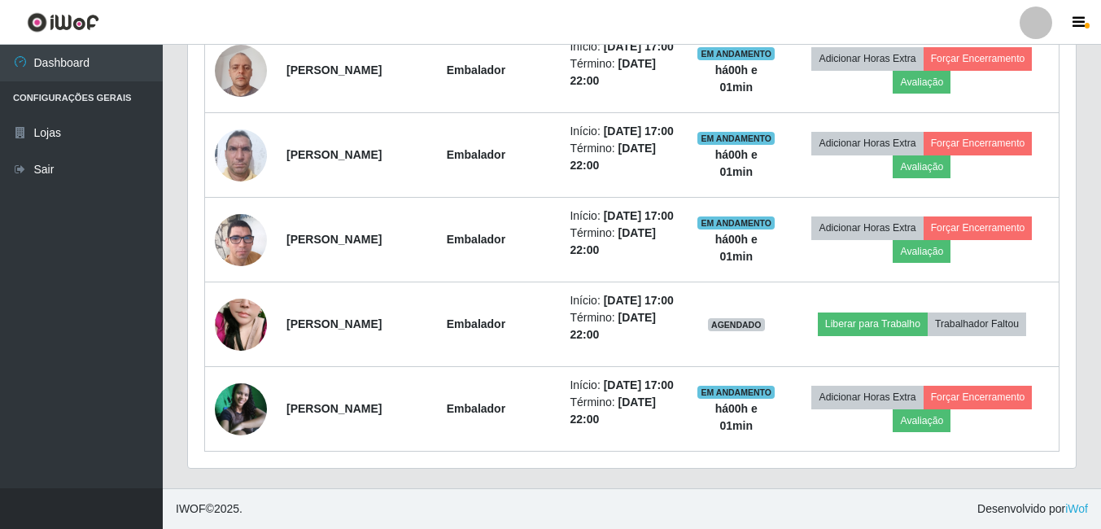
scroll to position [1279, 0]
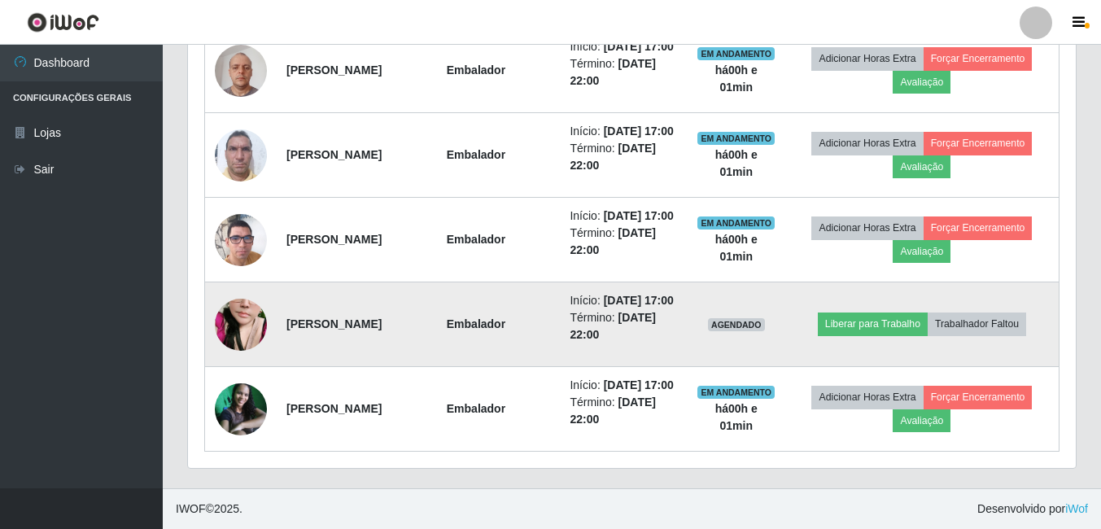
click at [240, 306] on img at bounding box center [241, 324] width 52 height 93
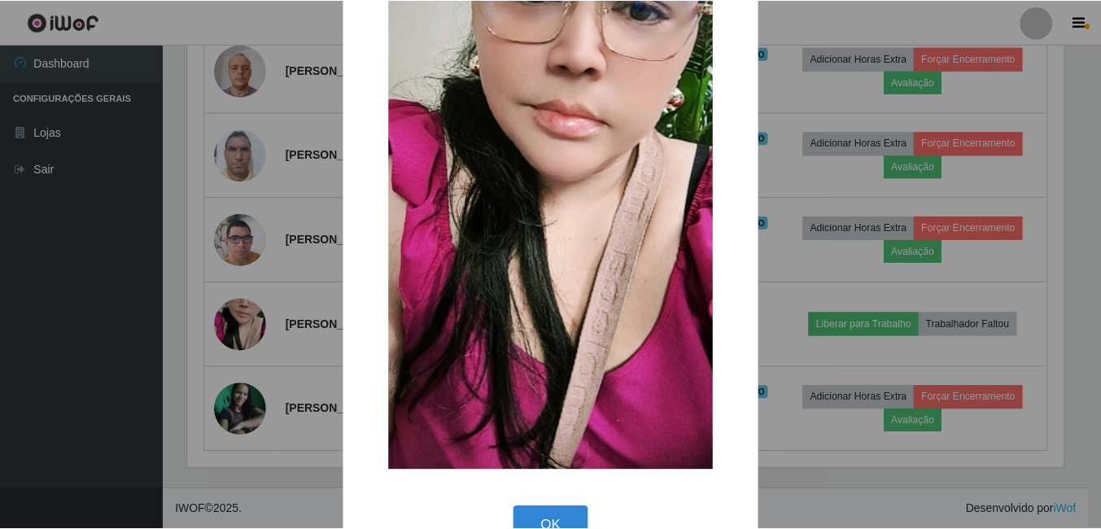
scroll to position [192, 0]
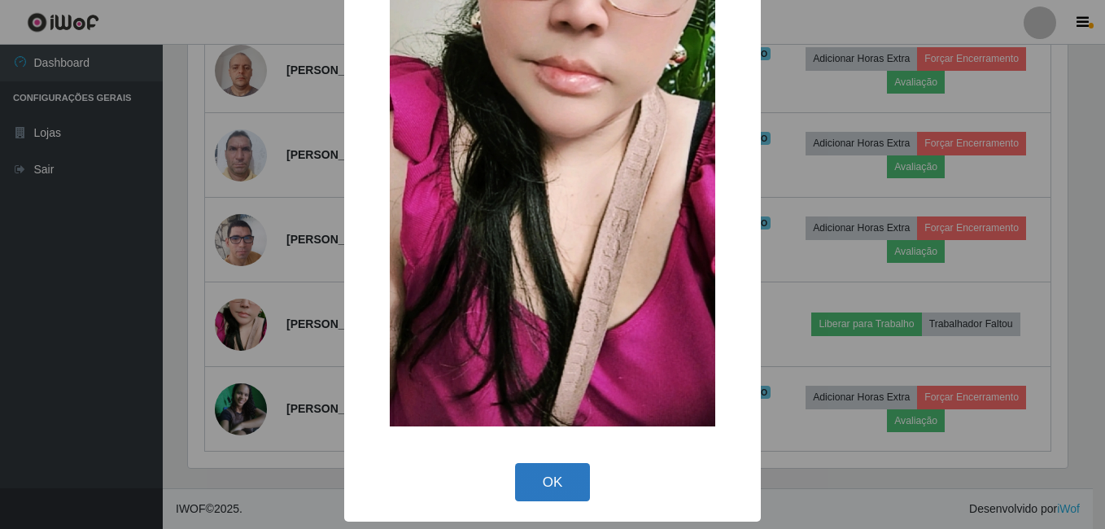
click at [543, 483] on button "OK" at bounding box center [553, 482] width 76 height 38
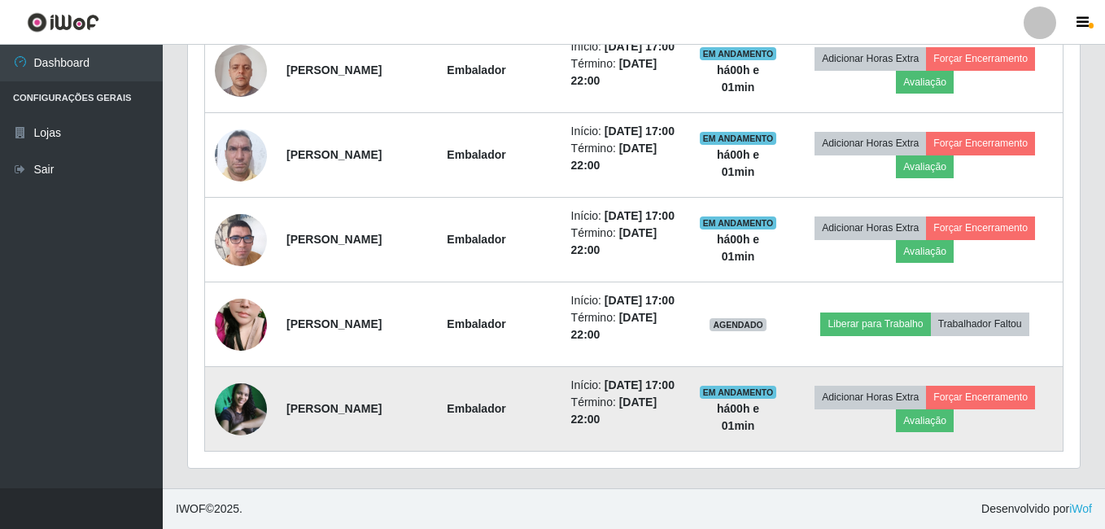
scroll to position [338, 888]
click at [251, 385] on img at bounding box center [241, 409] width 52 height 52
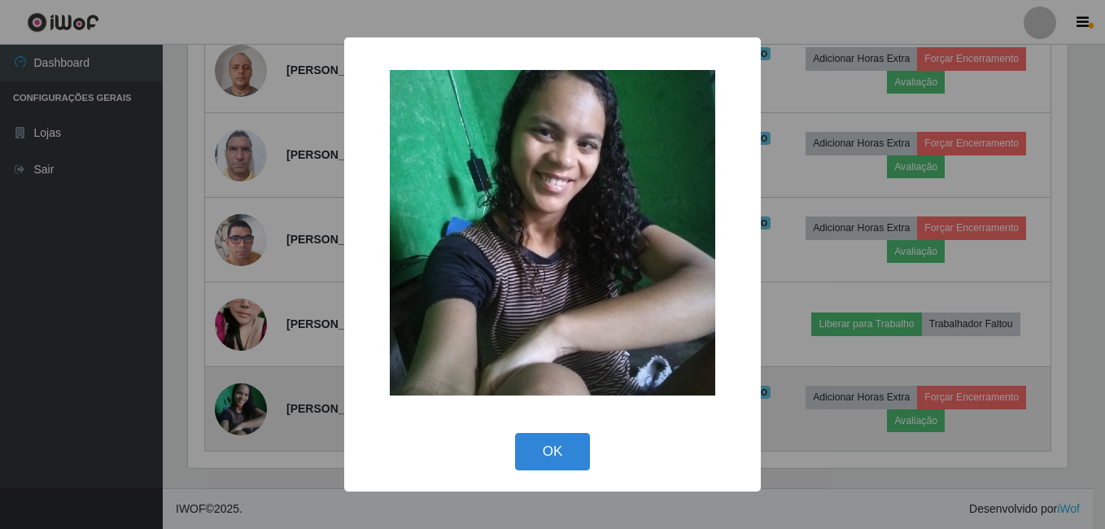
click at [251, 385] on div "× OK Cancel" at bounding box center [552, 264] width 1105 height 529
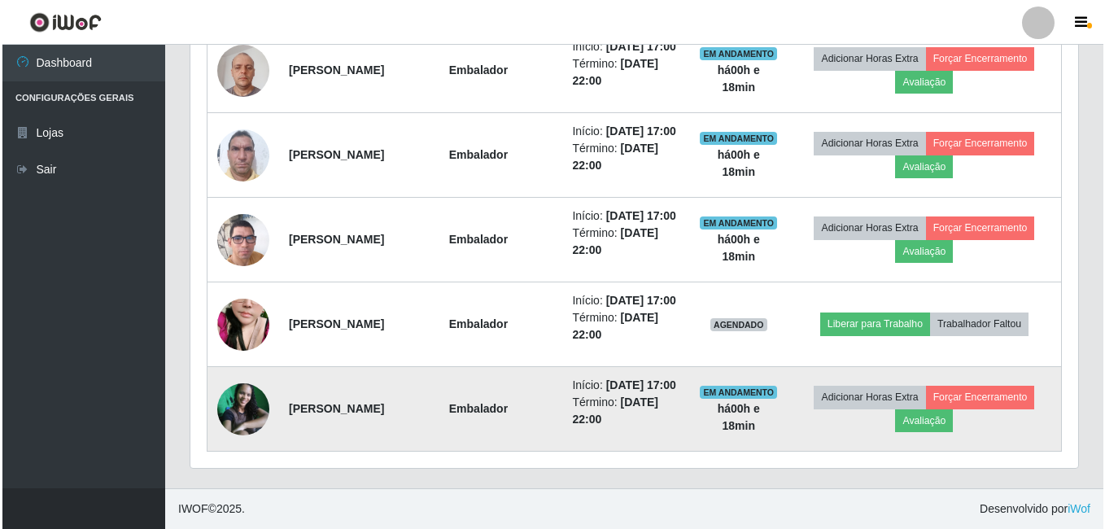
scroll to position [338, 888]
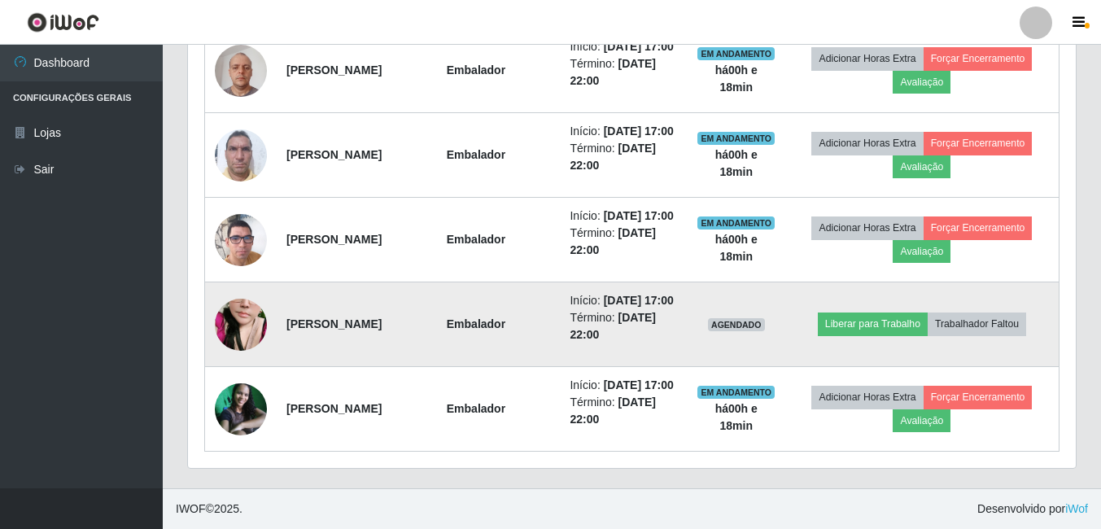
click at [246, 306] on img at bounding box center [241, 324] width 52 height 93
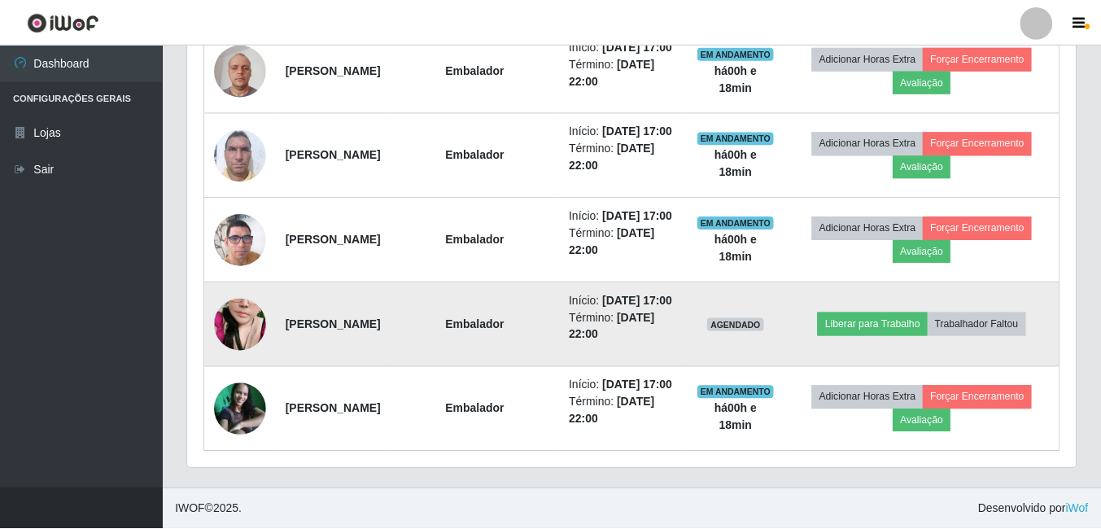
scroll to position [338, 879]
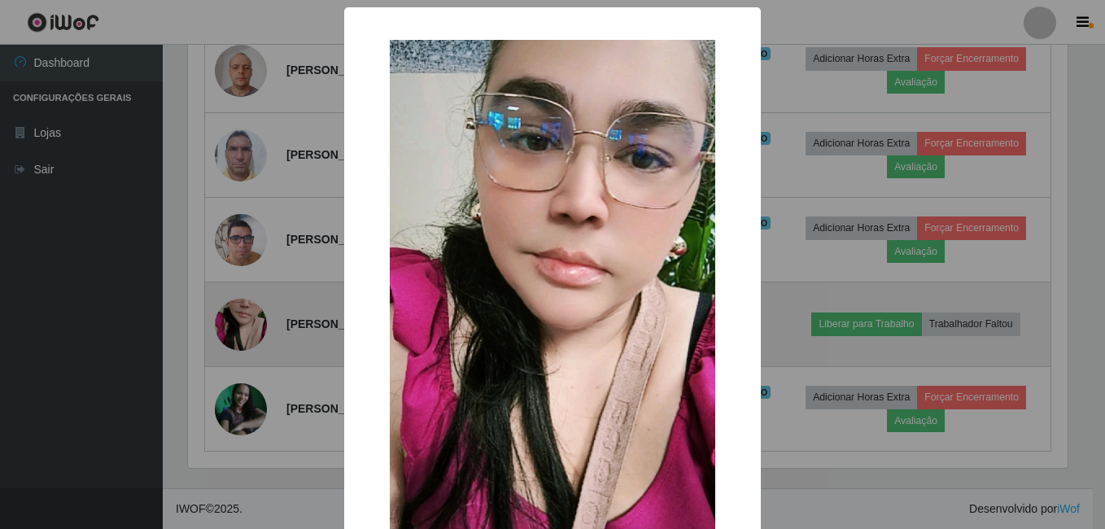
click at [246, 306] on div "× OK Cancel" at bounding box center [552, 264] width 1105 height 529
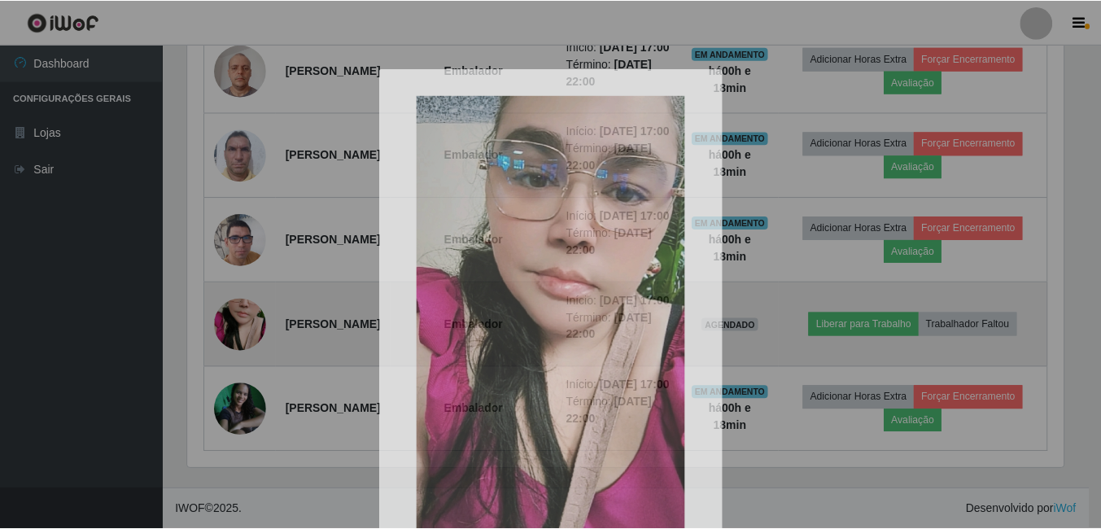
scroll to position [338, 888]
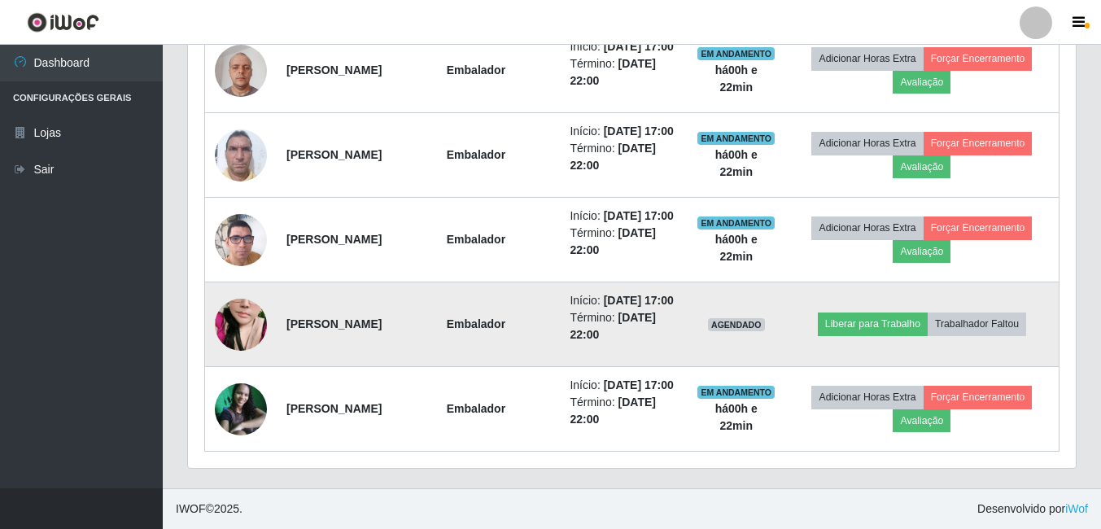
click at [235, 297] on img at bounding box center [241, 324] width 52 height 93
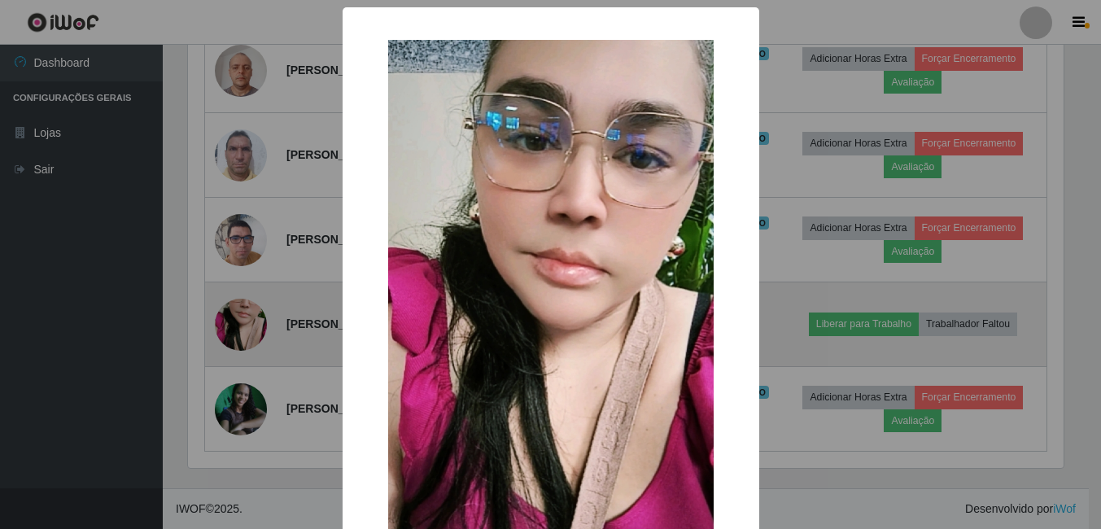
scroll to position [338, 879]
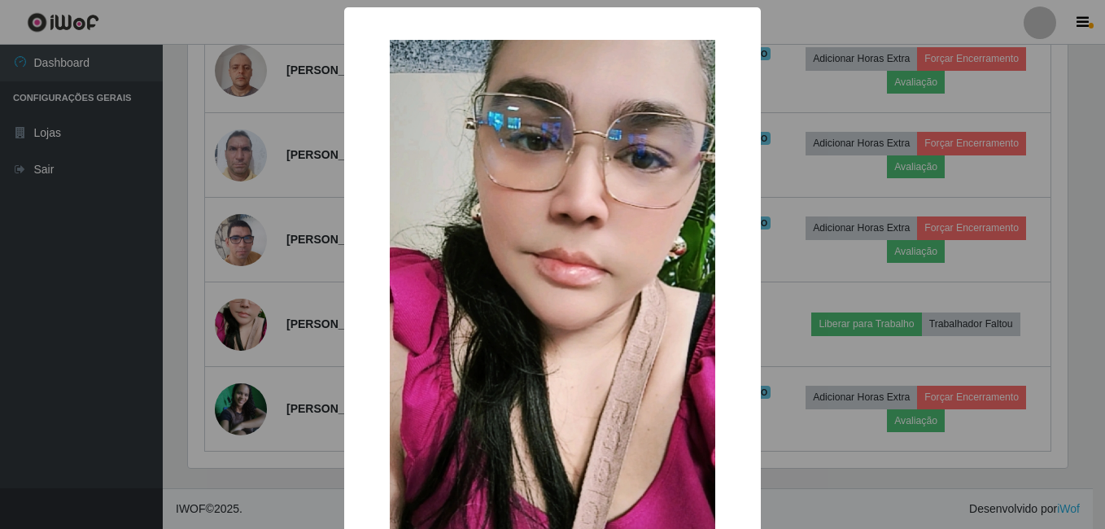
click at [1071, 242] on div "× OK Cancel" at bounding box center [552, 264] width 1105 height 529
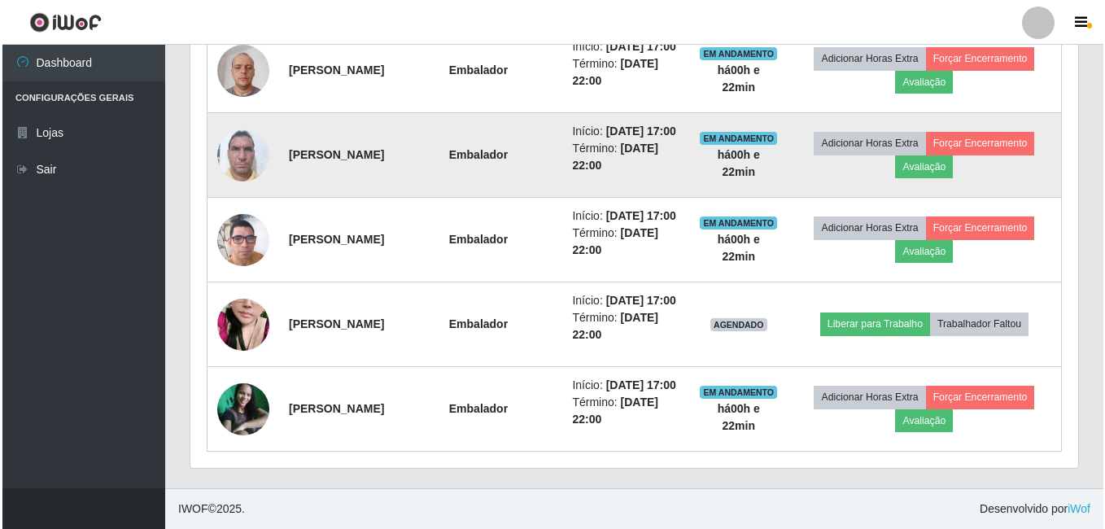
scroll to position [1279, 0]
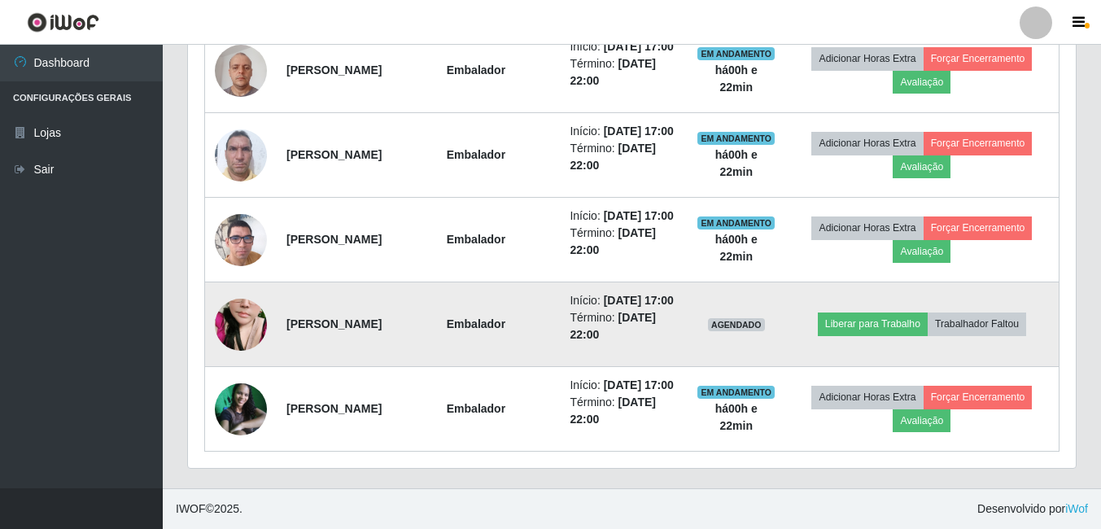
click at [226, 291] on img at bounding box center [241, 324] width 52 height 93
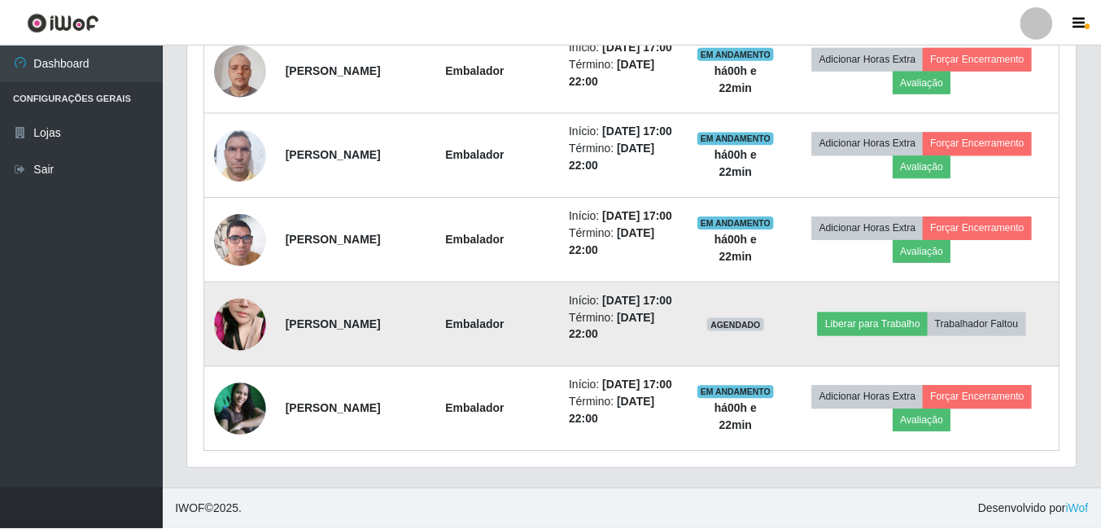
scroll to position [338, 879]
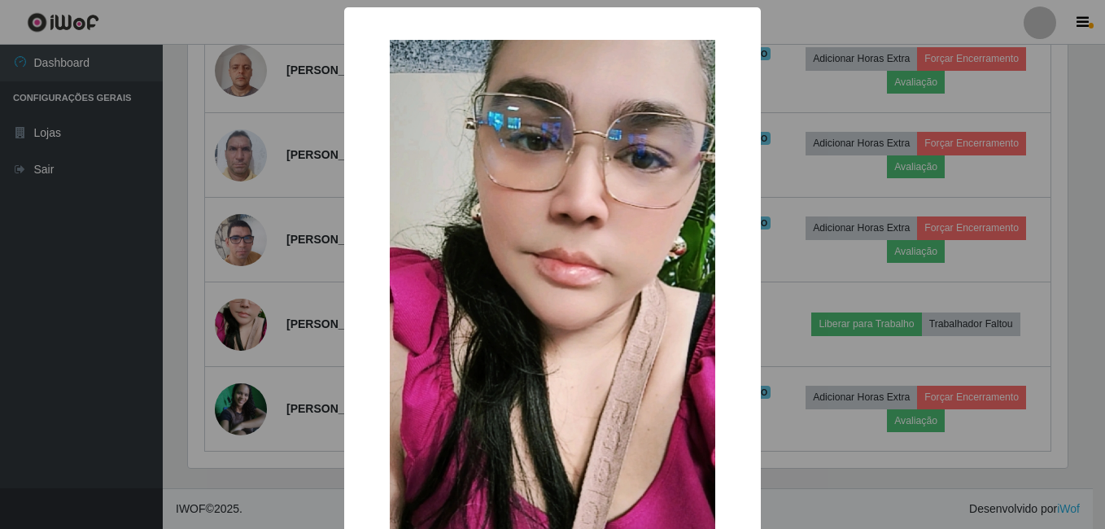
click at [243, 294] on div "× OK Cancel" at bounding box center [552, 264] width 1105 height 529
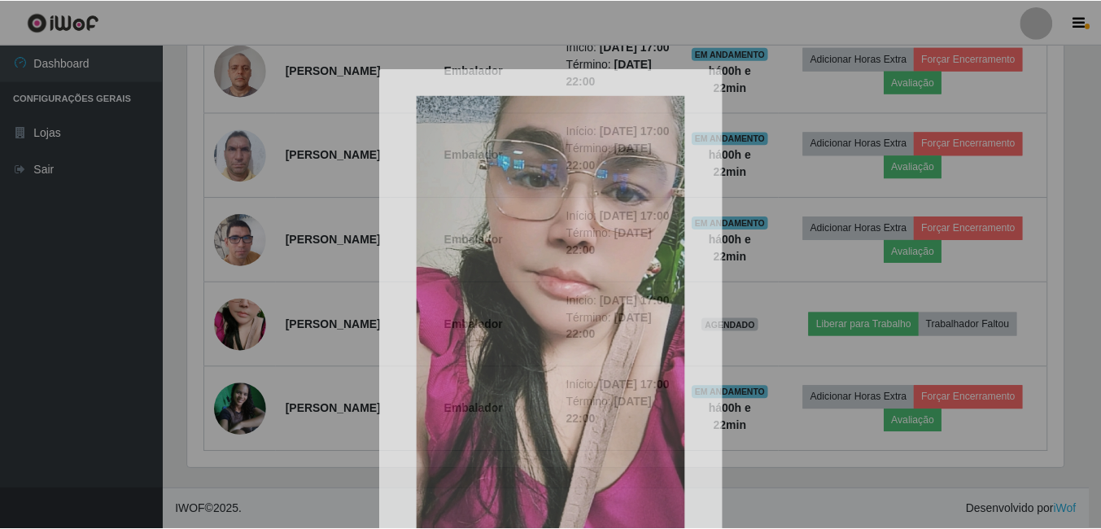
scroll to position [338, 888]
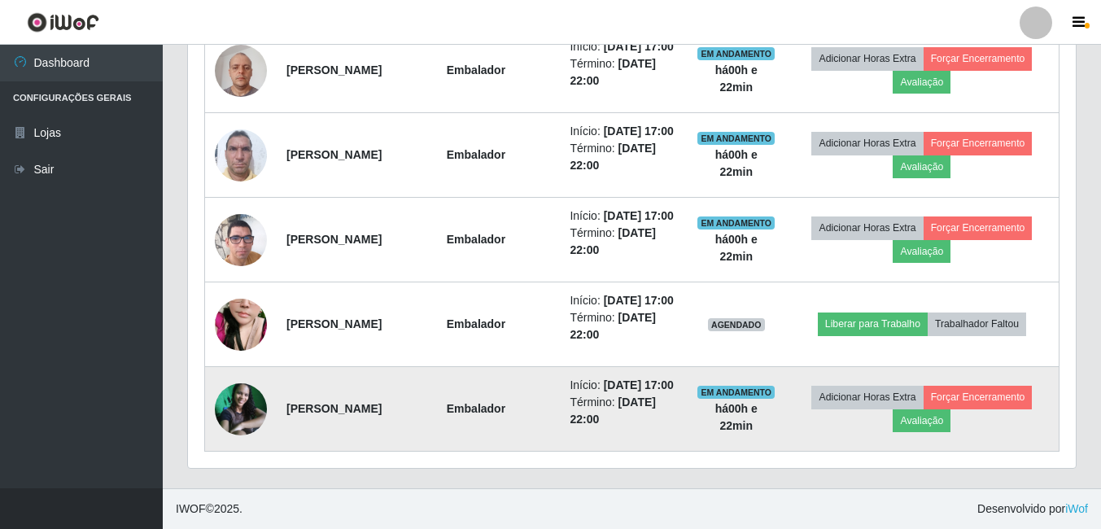
click at [242, 387] on img at bounding box center [241, 409] width 52 height 52
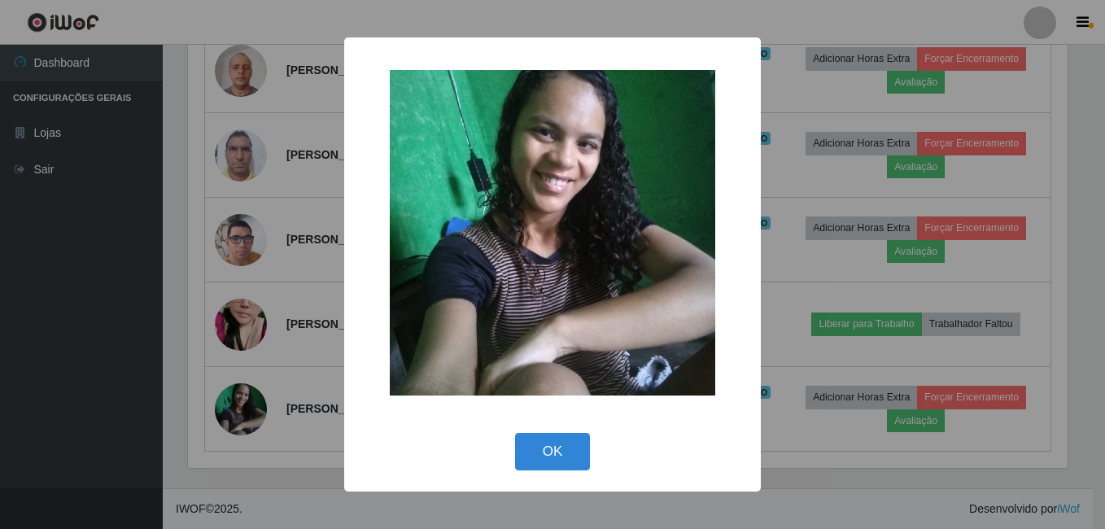
click at [215, 390] on div "× OK Cancel" at bounding box center [552, 264] width 1105 height 529
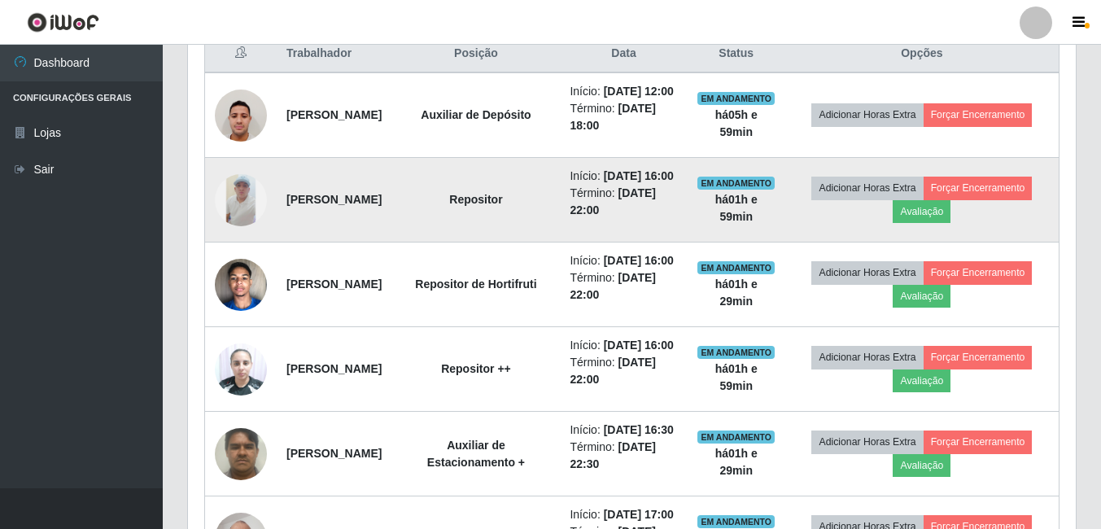
scroll to position [547, 0]
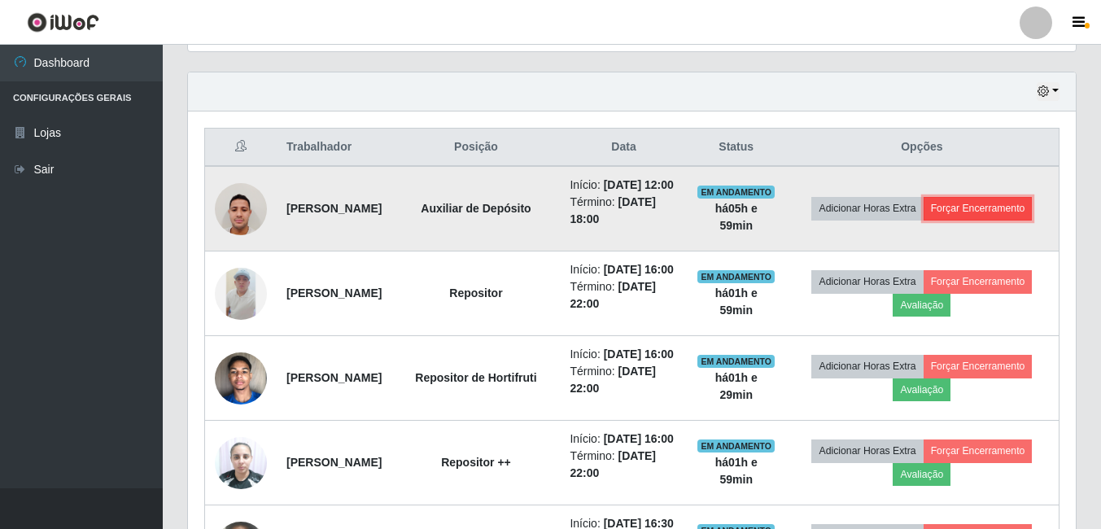
click at [971, 212] on button "Forçar Encerramento" at bounding box center [977, 208] width 109 height 23
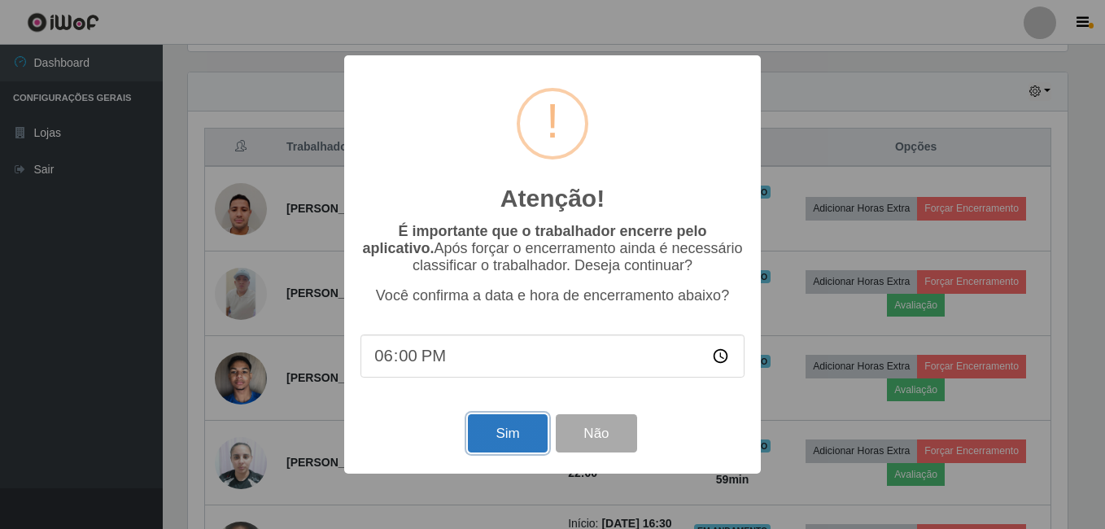
click at [495, 440] on button "Sim" at bounding box center [507, 433] width 79 height 38
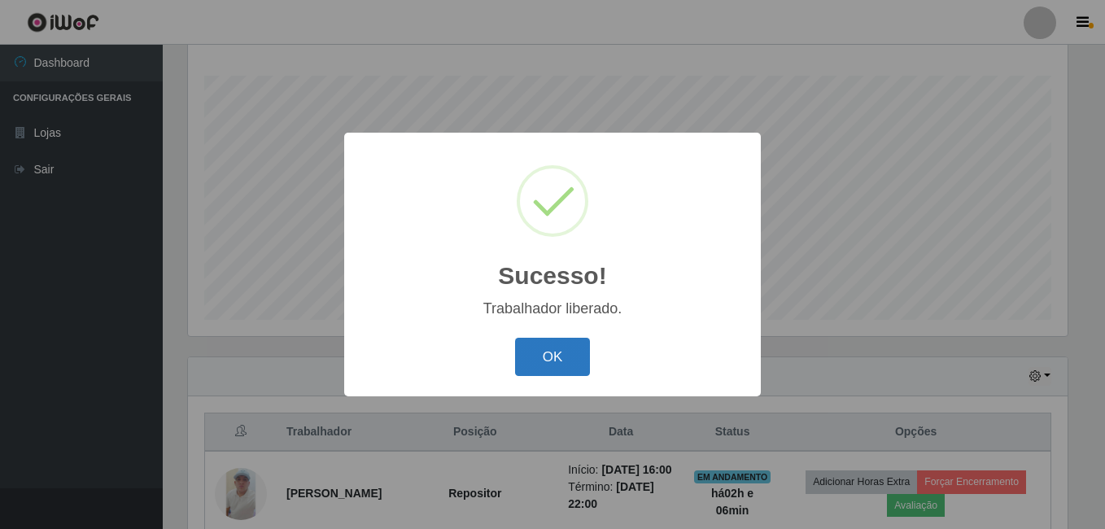
click at [549, 351] on button "OK" at bounding box center [553, 357] width 76 height 38
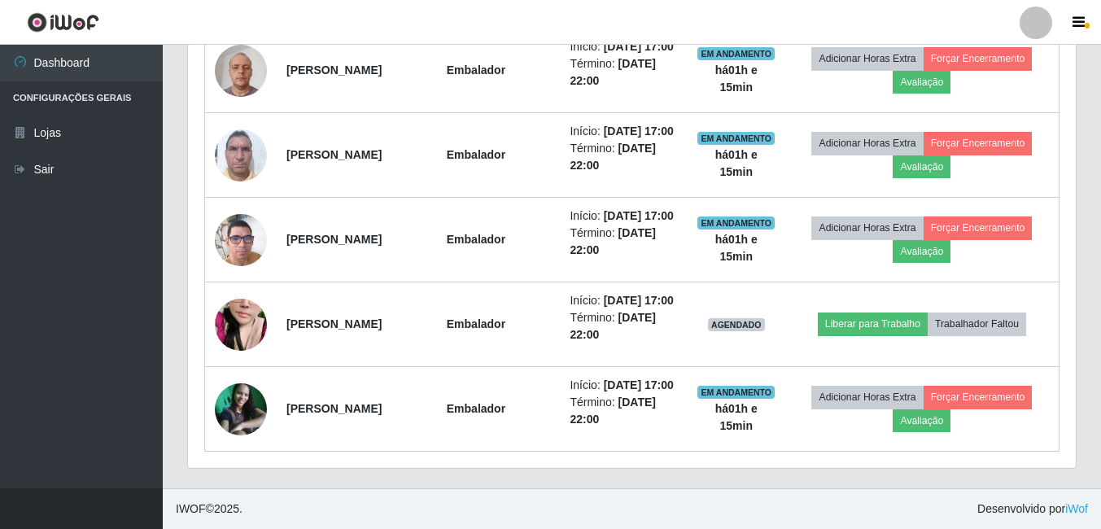
scroll to position [1177, 0]
